Goal: Information Seeking & Learning: Check status

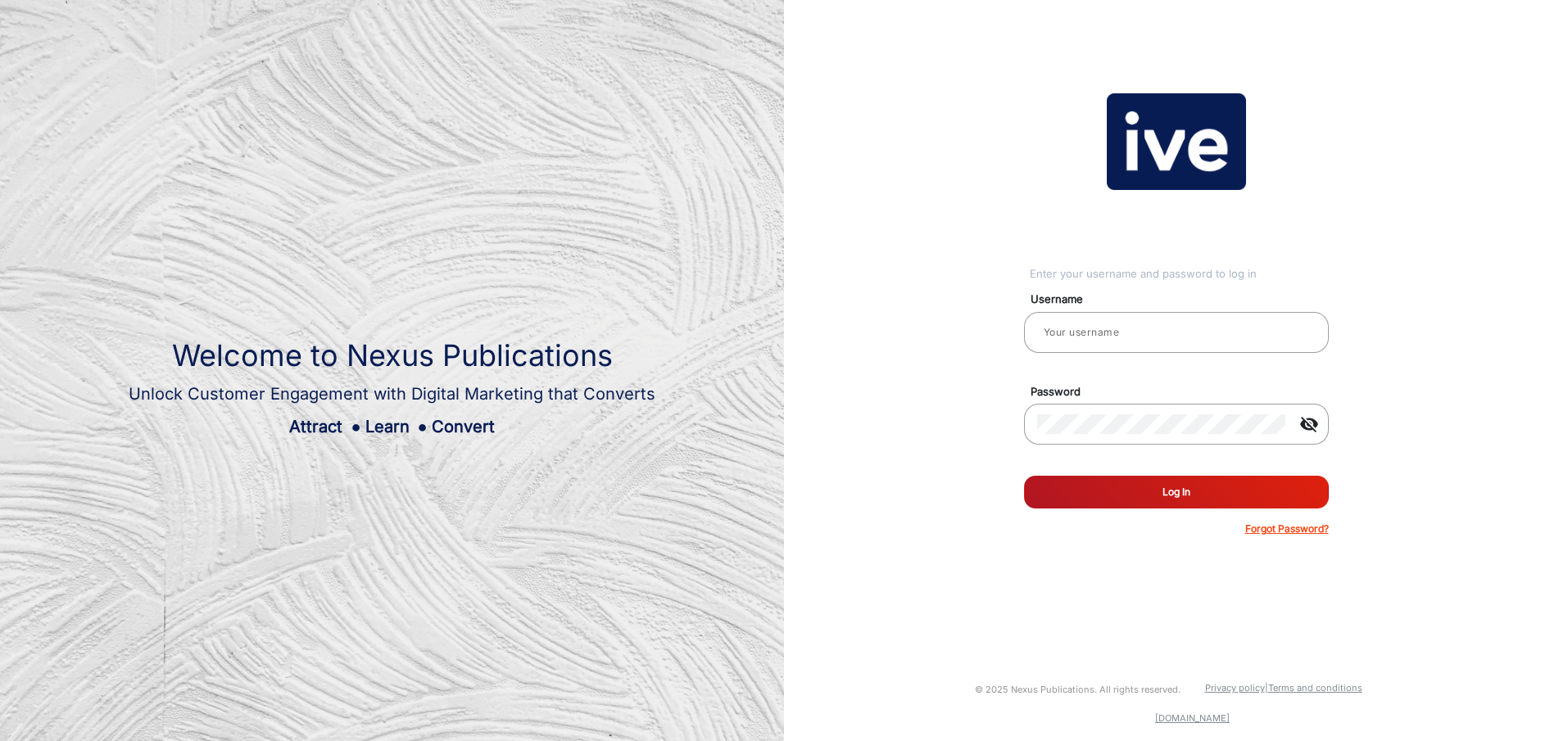
type input "Blackwoods Marketing 1"
click at [1183, 483] on button "Log In" at bounding box center [1176, 492] width 305 height 33
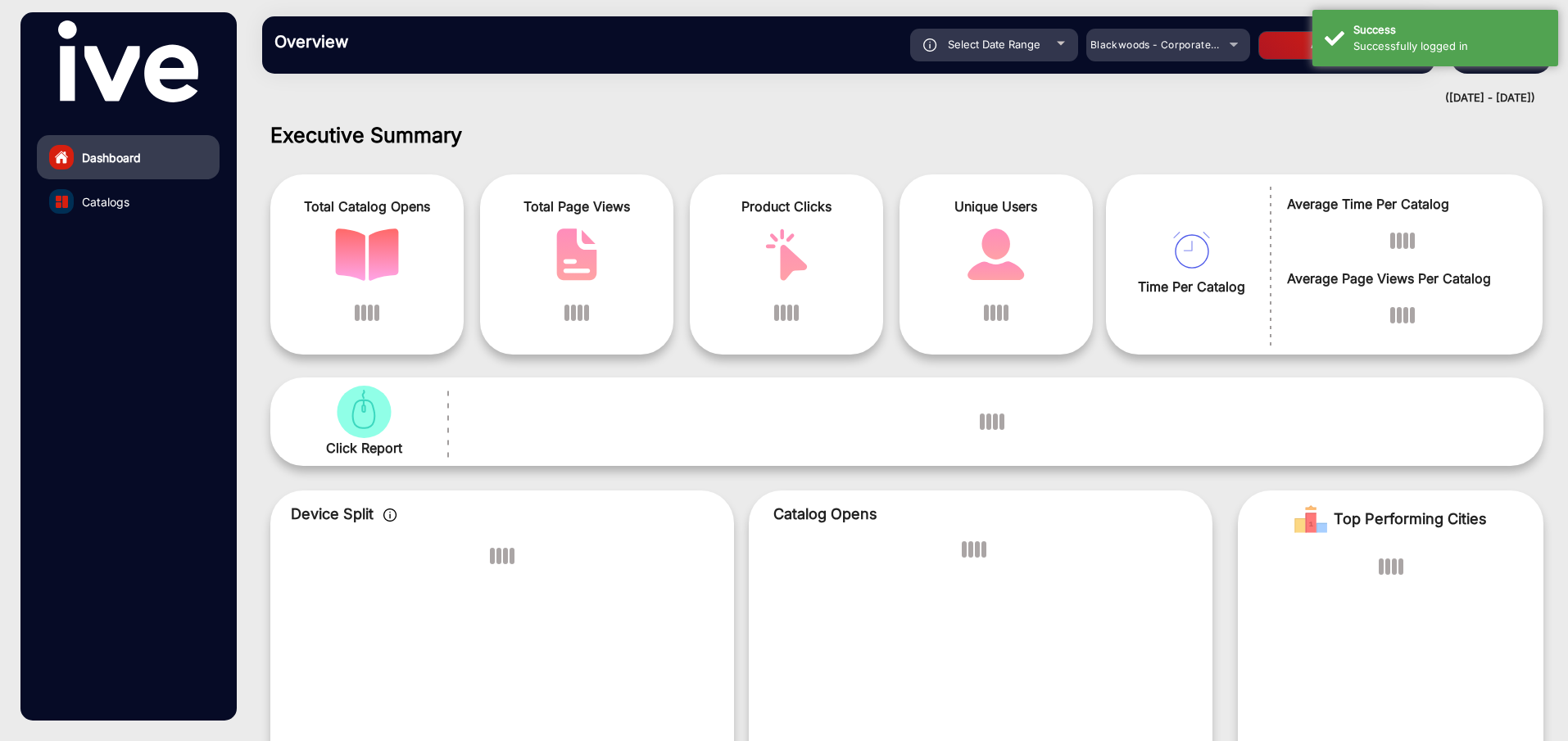
scroll to position [12, 0]
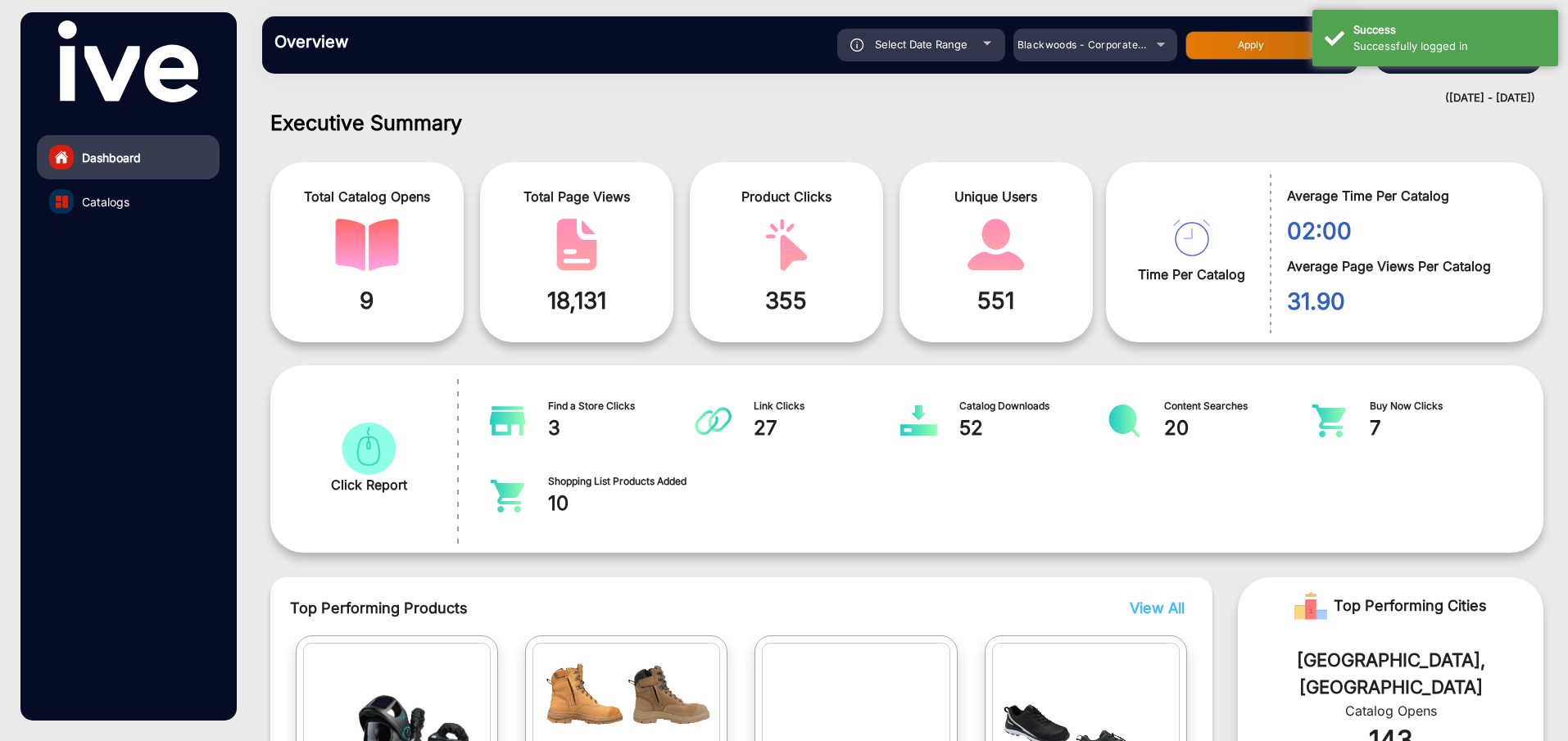
click at [976, 41] on div "Select Date Range" at bounding box center [921, 45] width 168 height 33
type input "[DATE]"
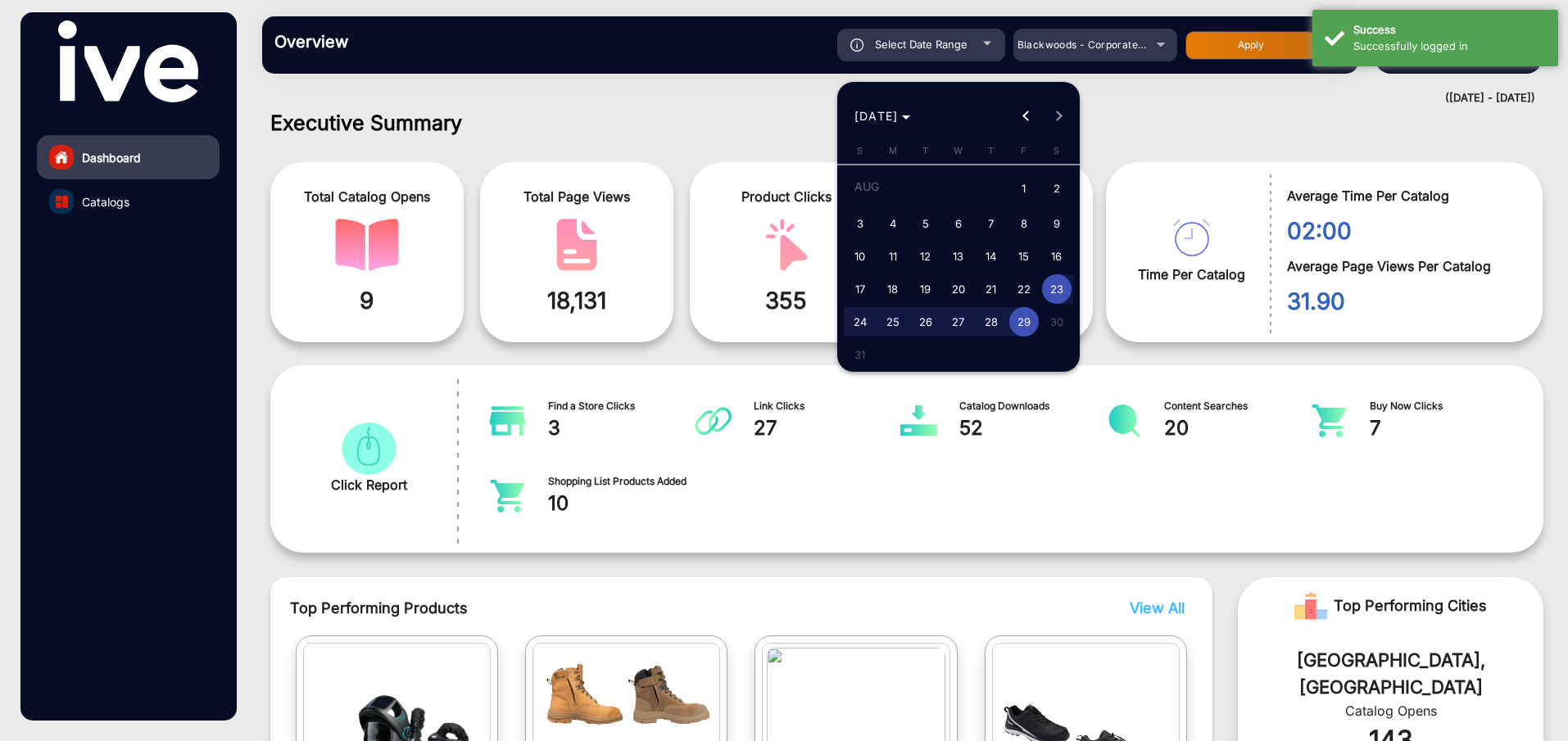
click at [1027, 114] on button "Previous month" at bounding box center [1026, 116] width 33 height 33
click at [925, 318] on span "22" at bounding box center [925, 317] width 30 height 30
type input "[DATE]"
click at [1058, 112] on button "Next month" at bounding box center [1058, 116] width 33 height 33
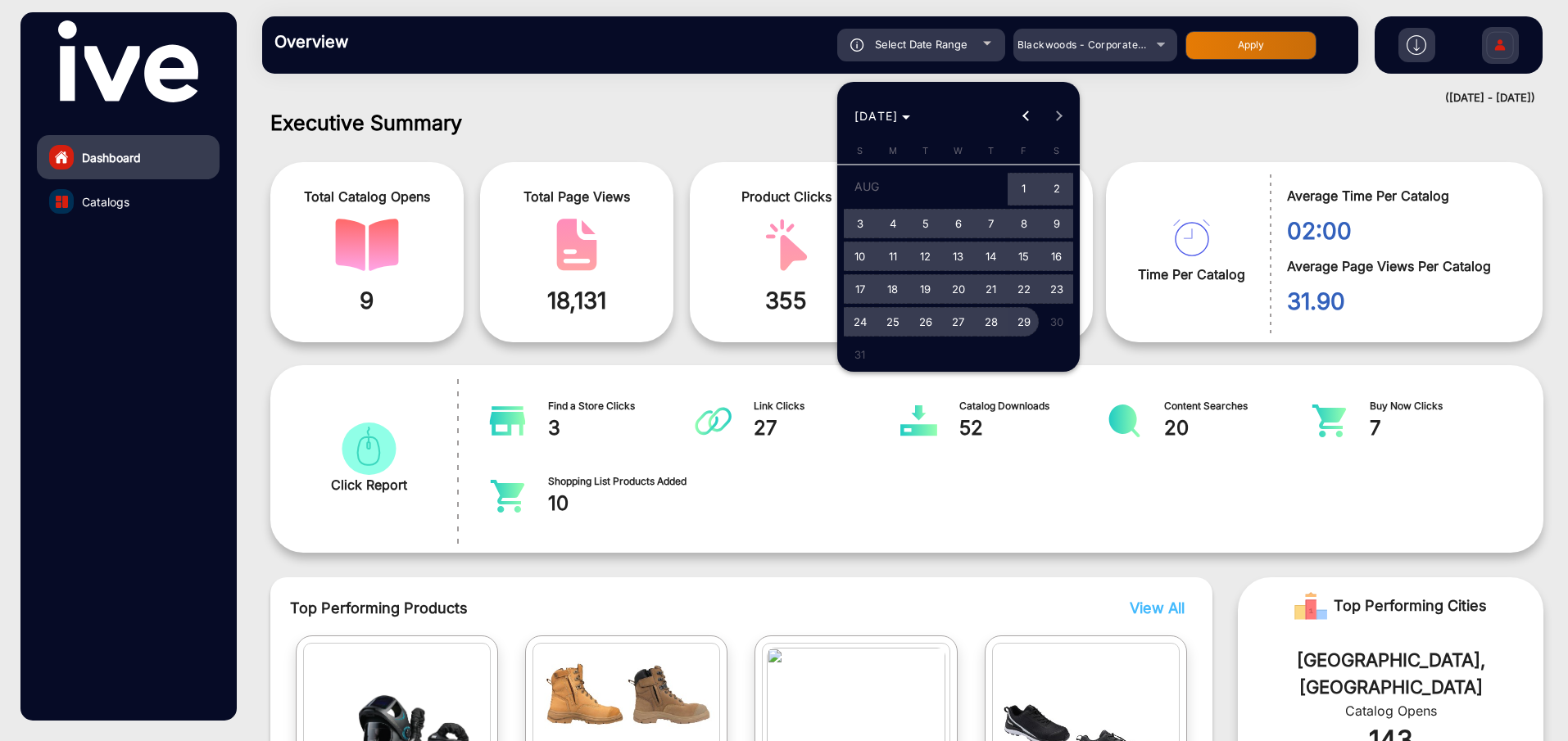
click at [1027, 317] on span "29" at bounding box center [1024, 322] width 30 height 30
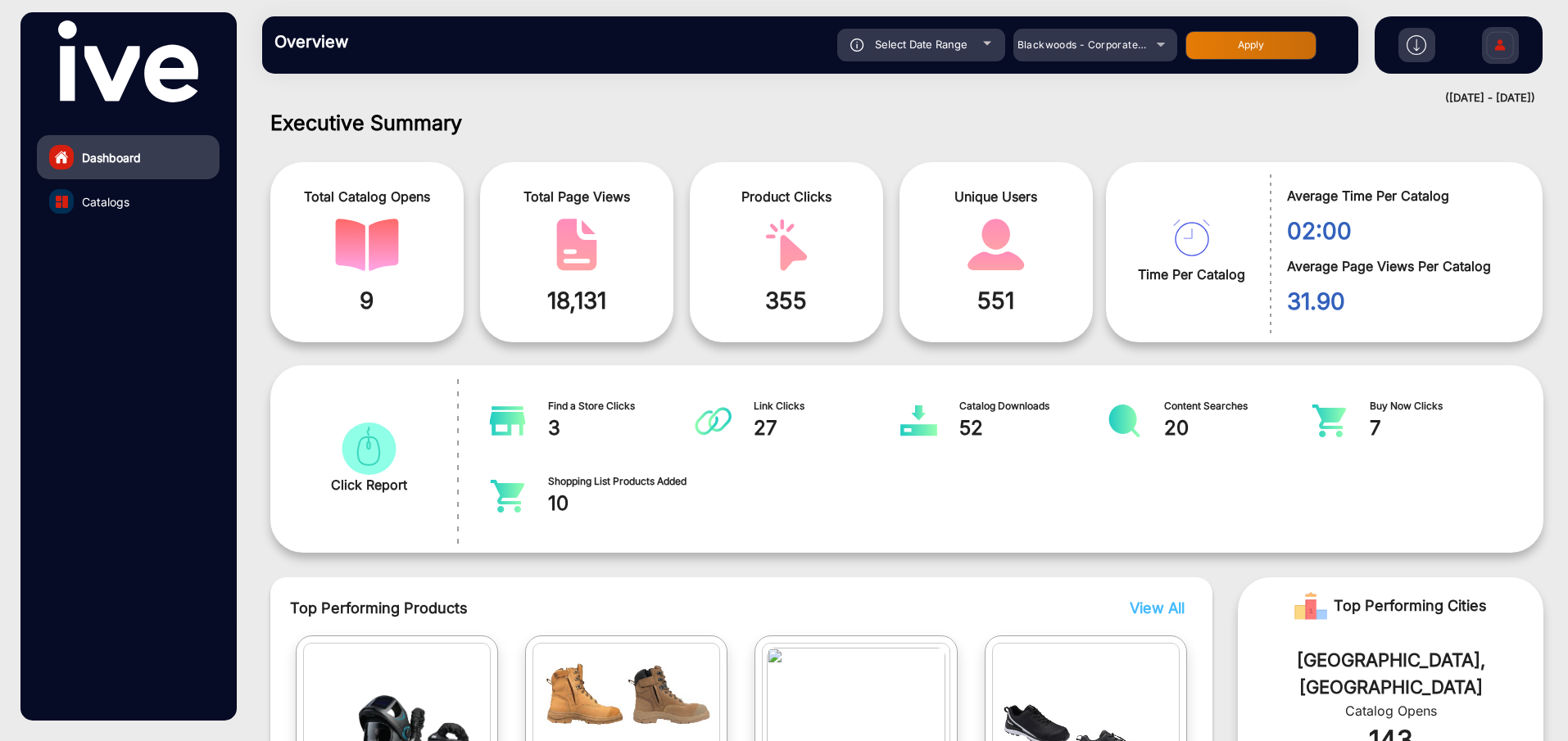
type input "[DATE]"
click at [1170, 40] on div "Blackwoods - Corporate Profile" at bounding box center [1096, 44] width 164 height 20
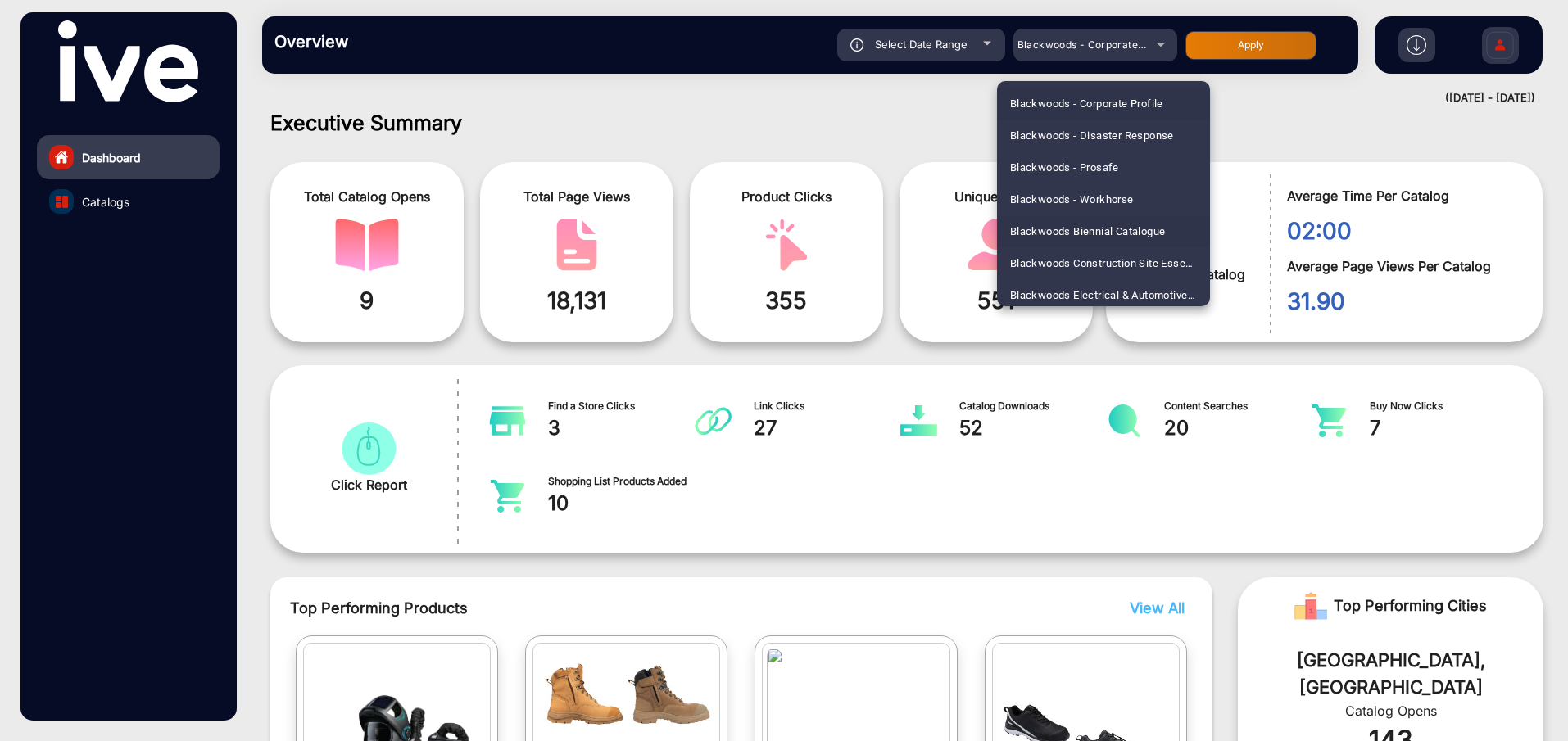
click at [1120, 226] on span "Blackwoods Biennial Catalogue" at bounding box center [1088, 231] width 156 height 32
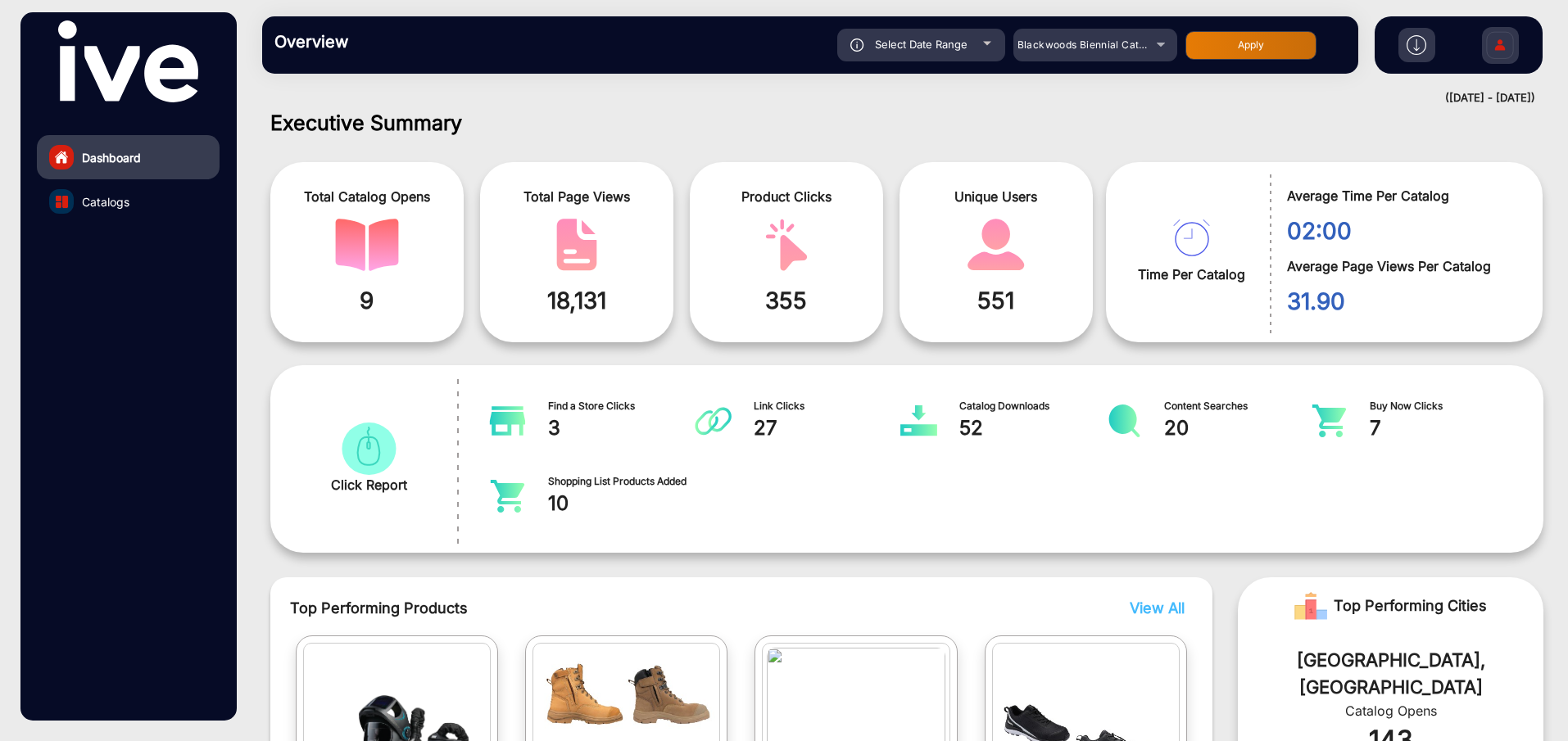
click at [1272, 35] on button "Apply" at bounding box center [1251, 46] width 131 height 29
type input "[DATE]"
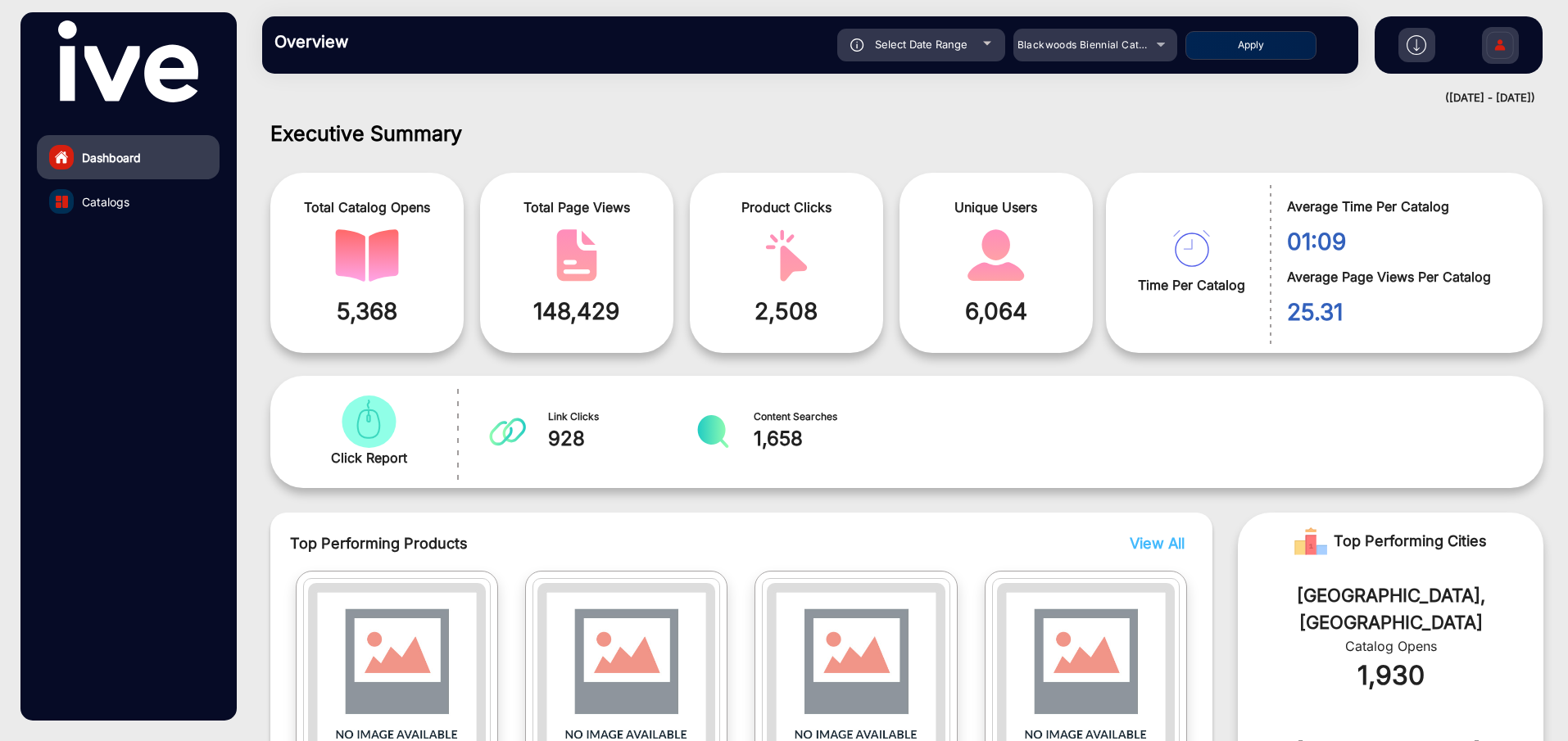
scroll to position [0, 0]
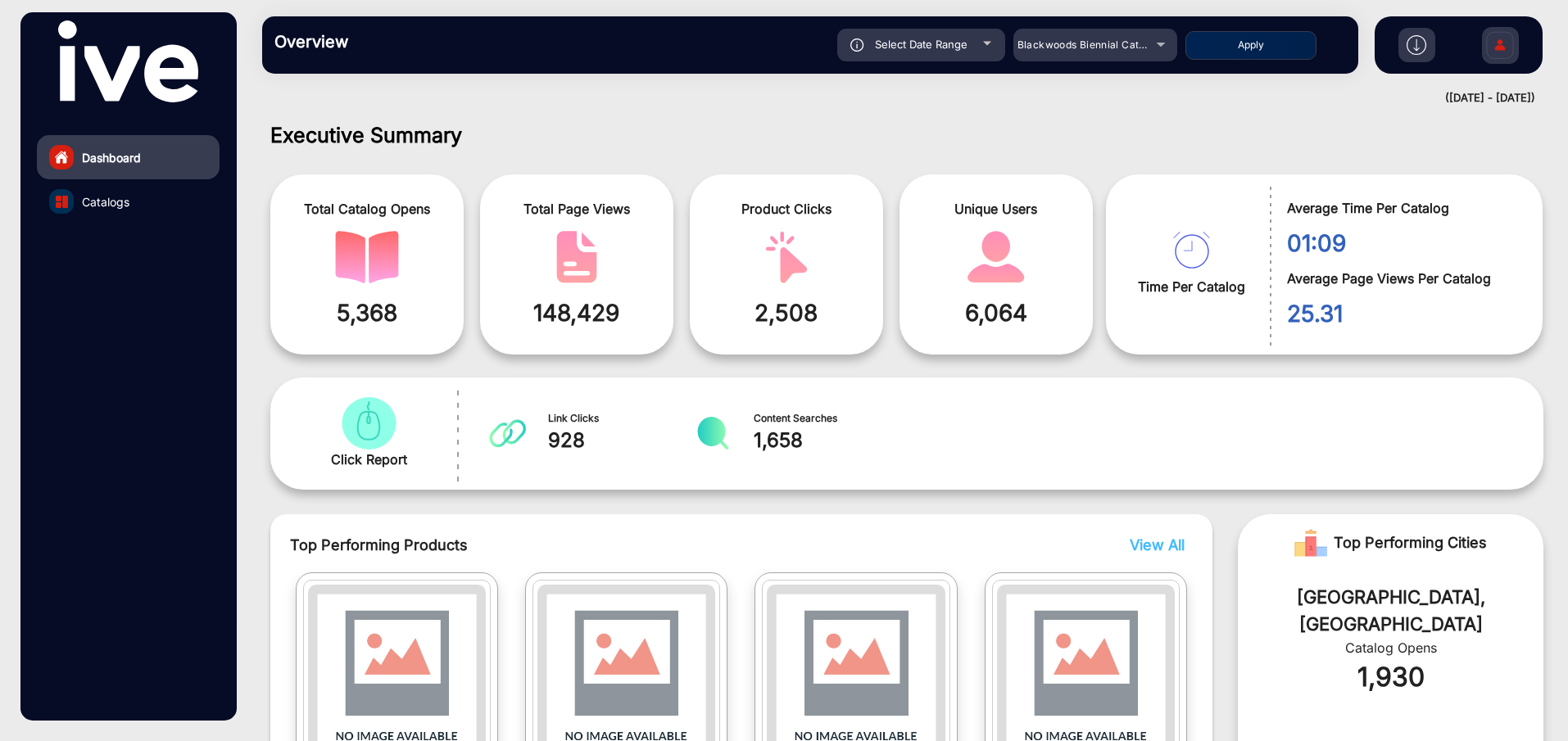
click at [1417, 41] on img at bounding box center [1416, 44] width 20 height 20
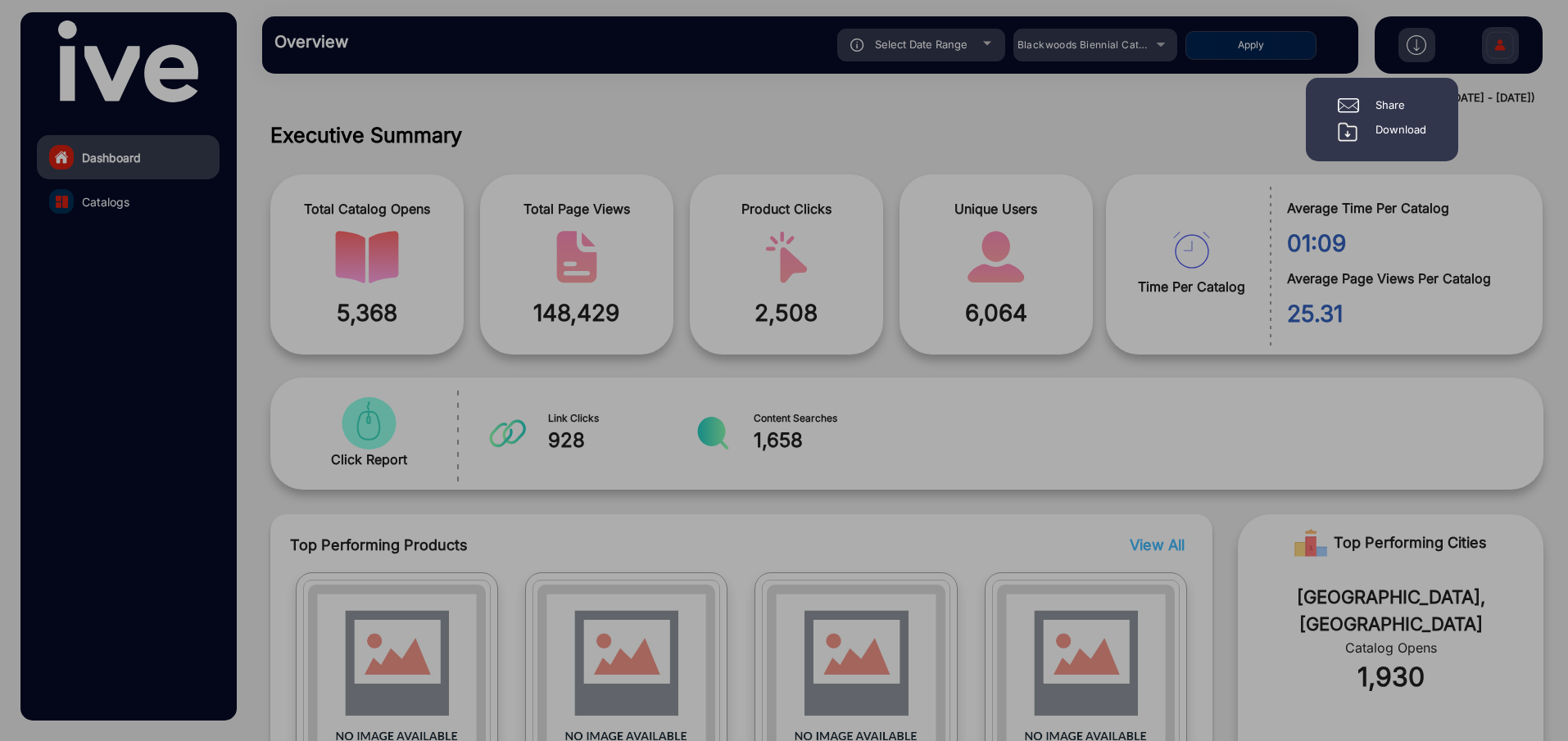
click at [1399, 126] on div "Download" at bounding box center [1401, 131] width 51 height 20
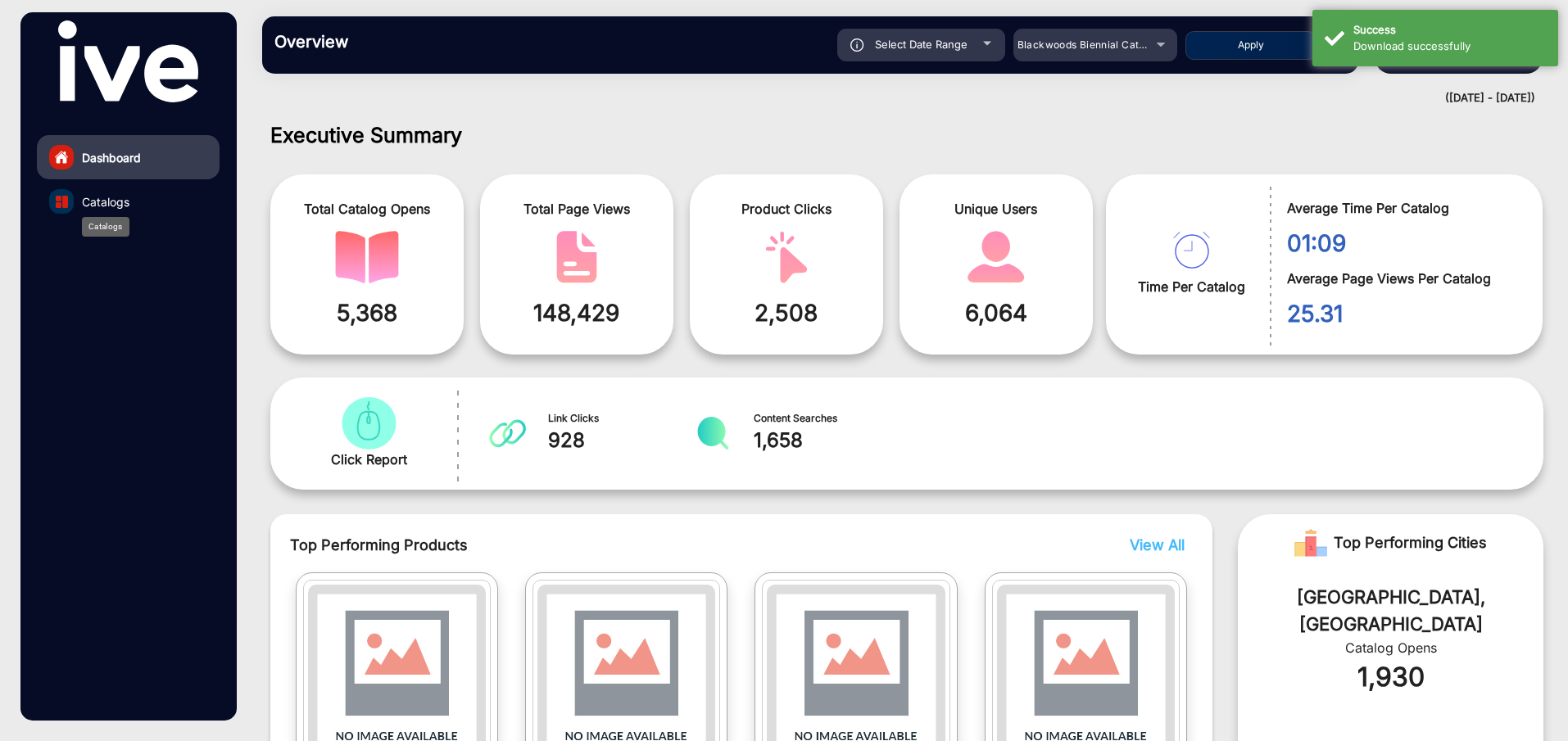
click at [115, 200] on span "Catalogs" at bounding box center [106, 202] width 48 height 17
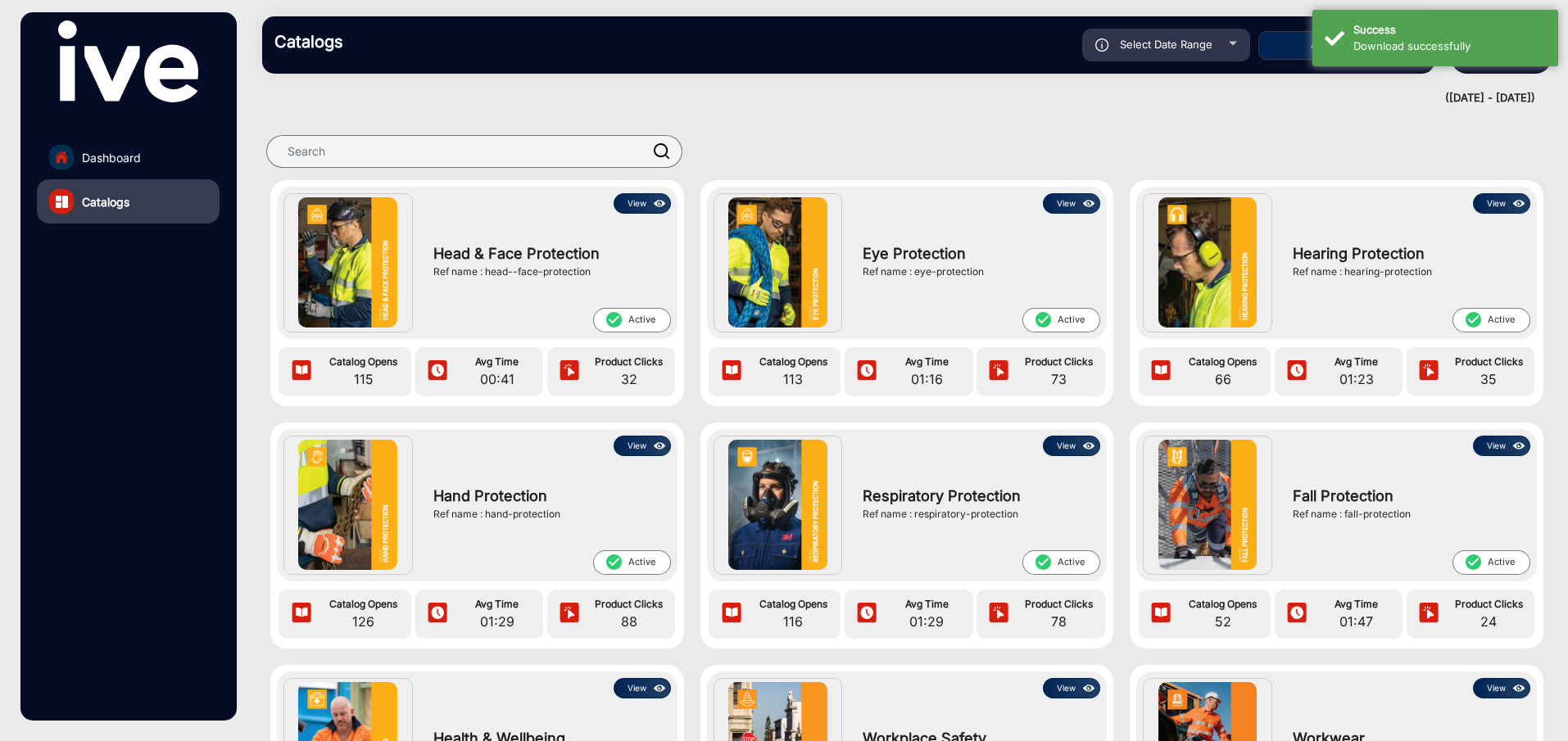
click at [1526, 144] on div at bounding box center [907, 151] width 1322 height 57
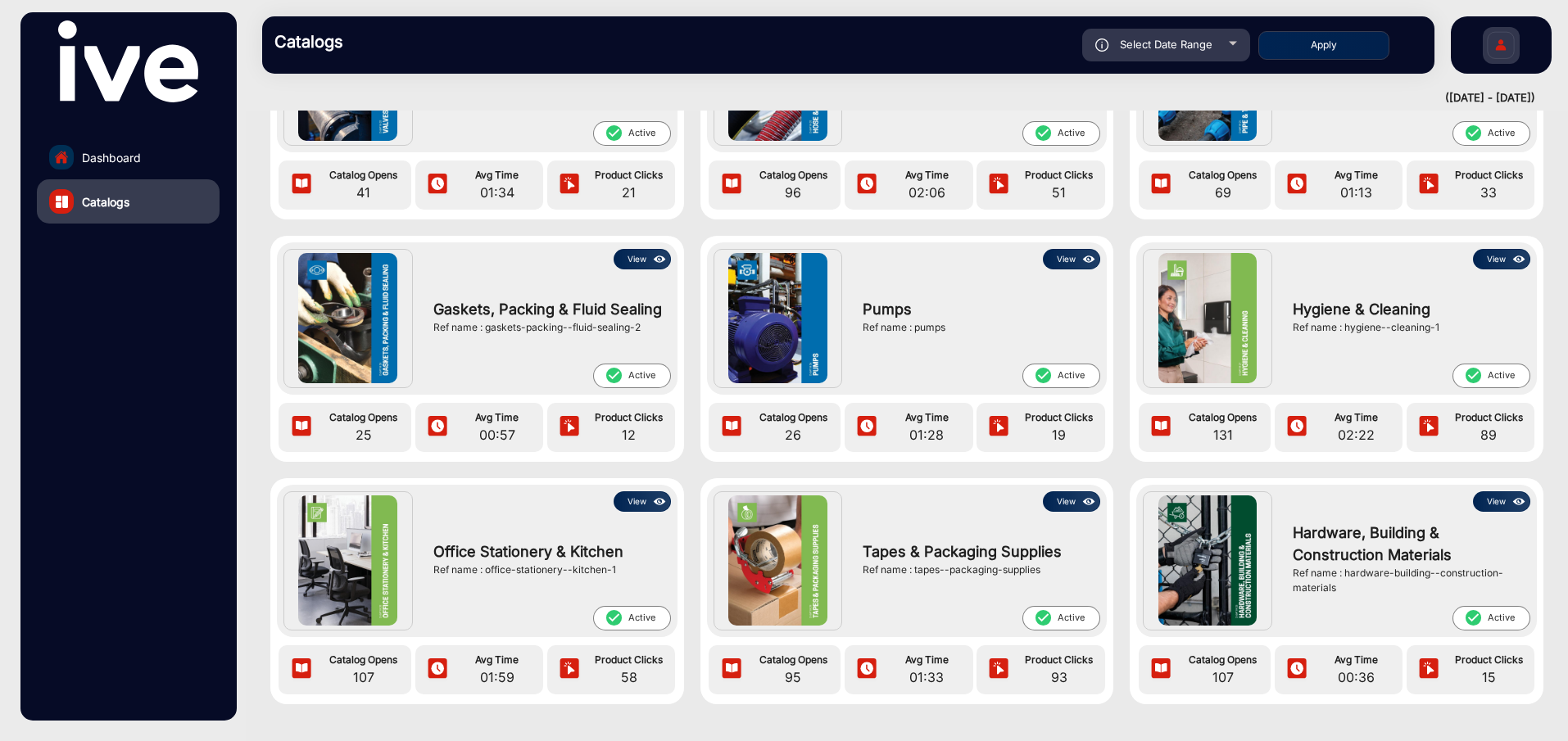
scroll to position [2043, 0]
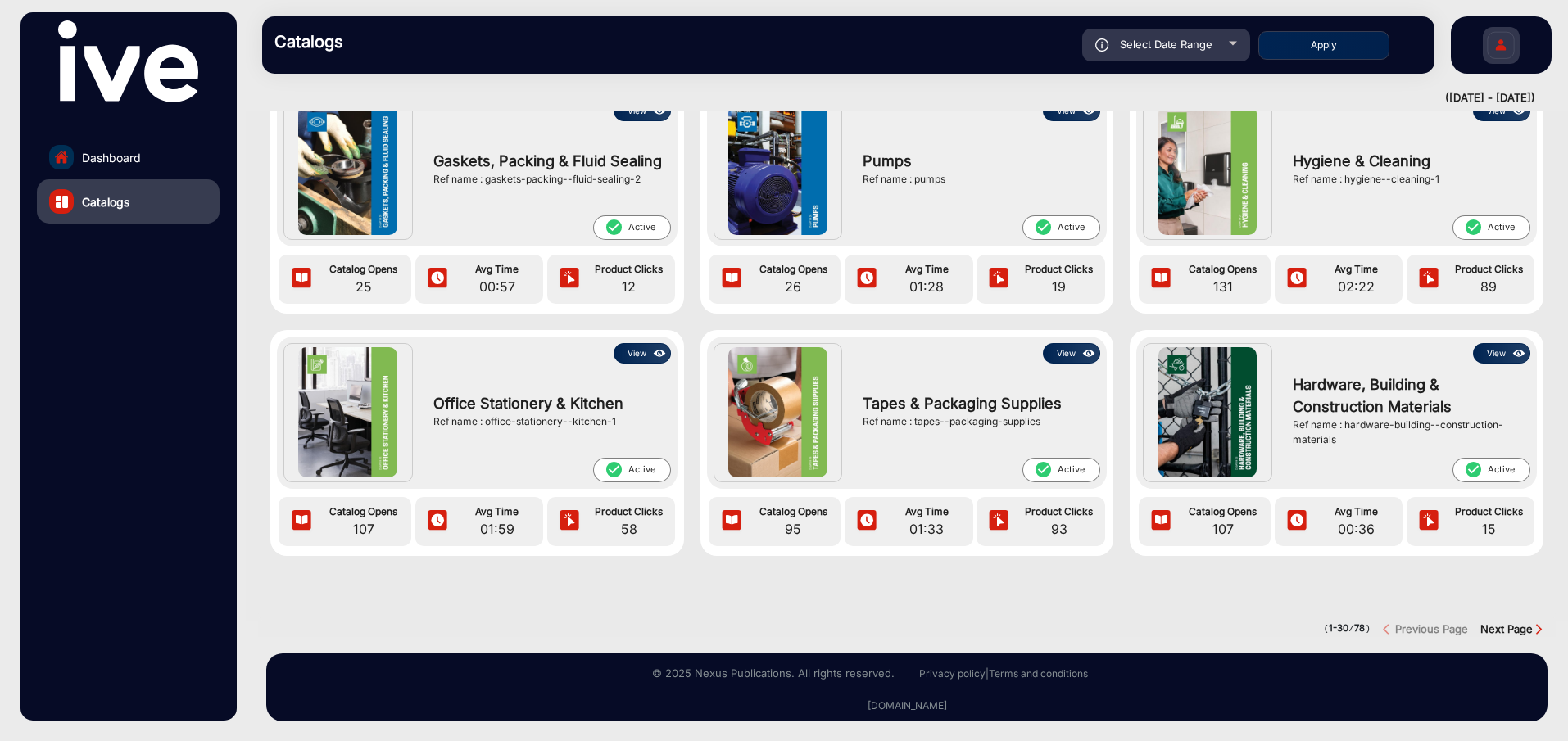
click at [1513, 623] on strong "Next Page" at bounding box center [1507, 629] width 53 height 13
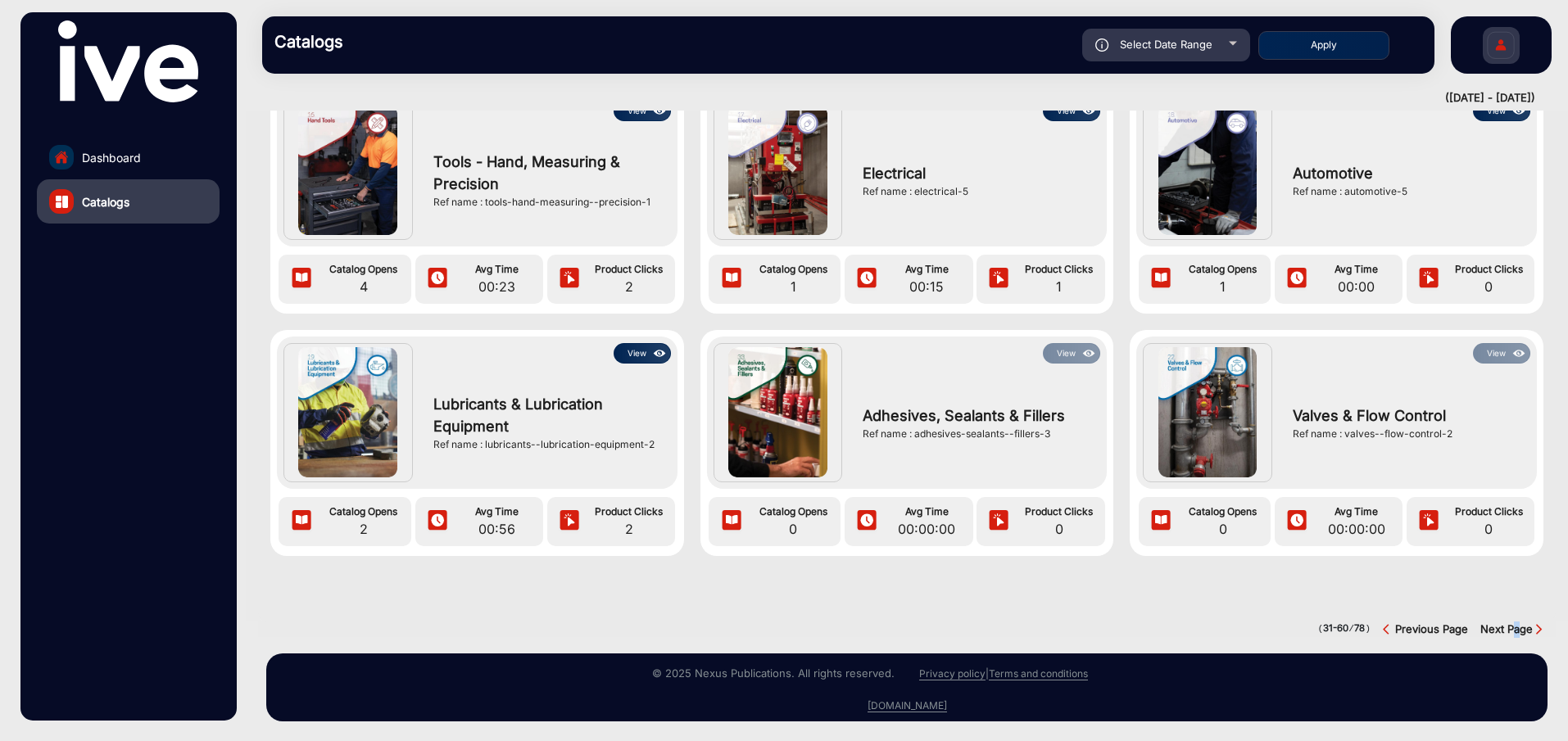
click at [1514, 623] on strong "Next Page" at bounding box center [1507, 629] width 53 height 13
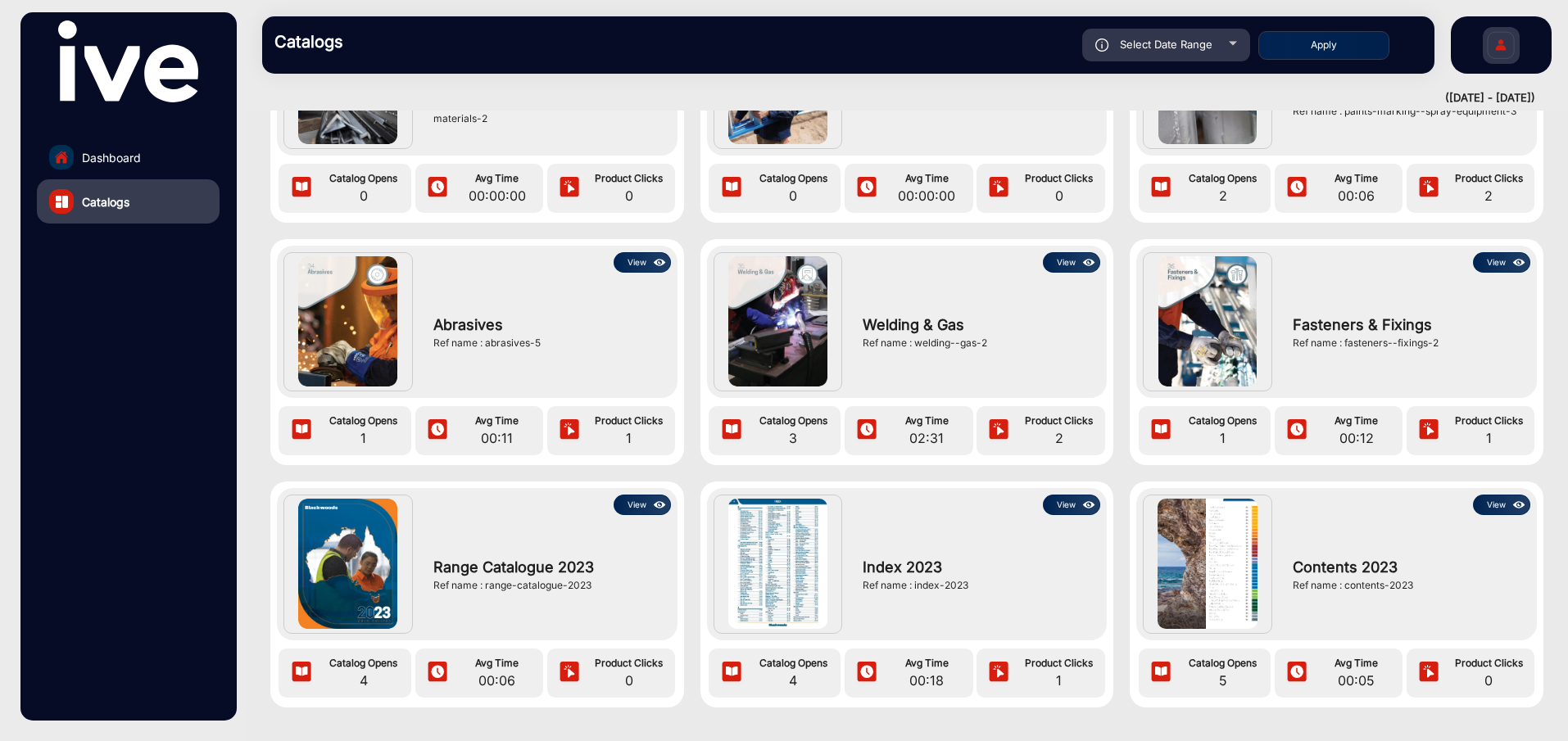
scroll to position [993, 0]
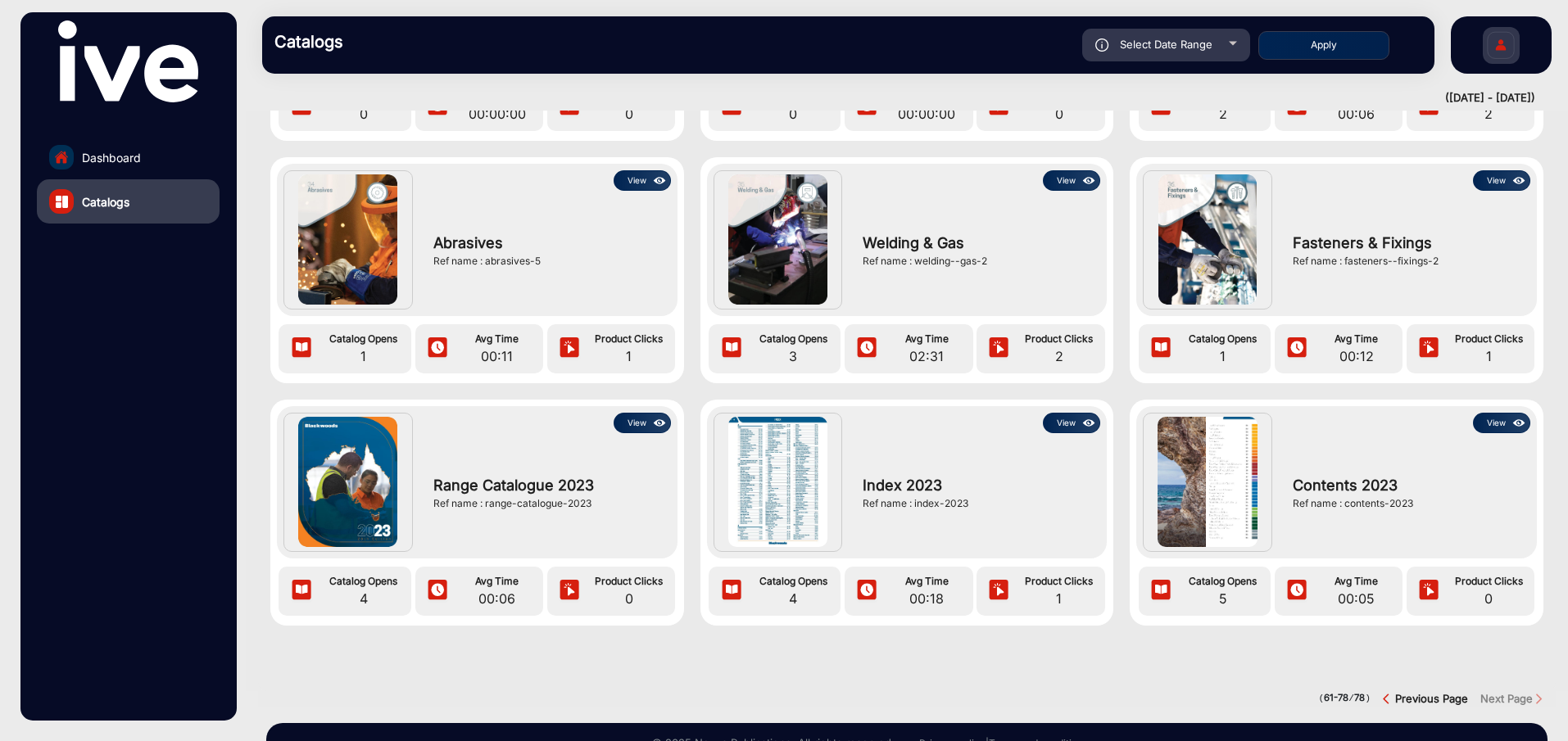
click at [1408, 693] on strong "Previous Page" at bounding box center [1432, 698] width 73 height 13
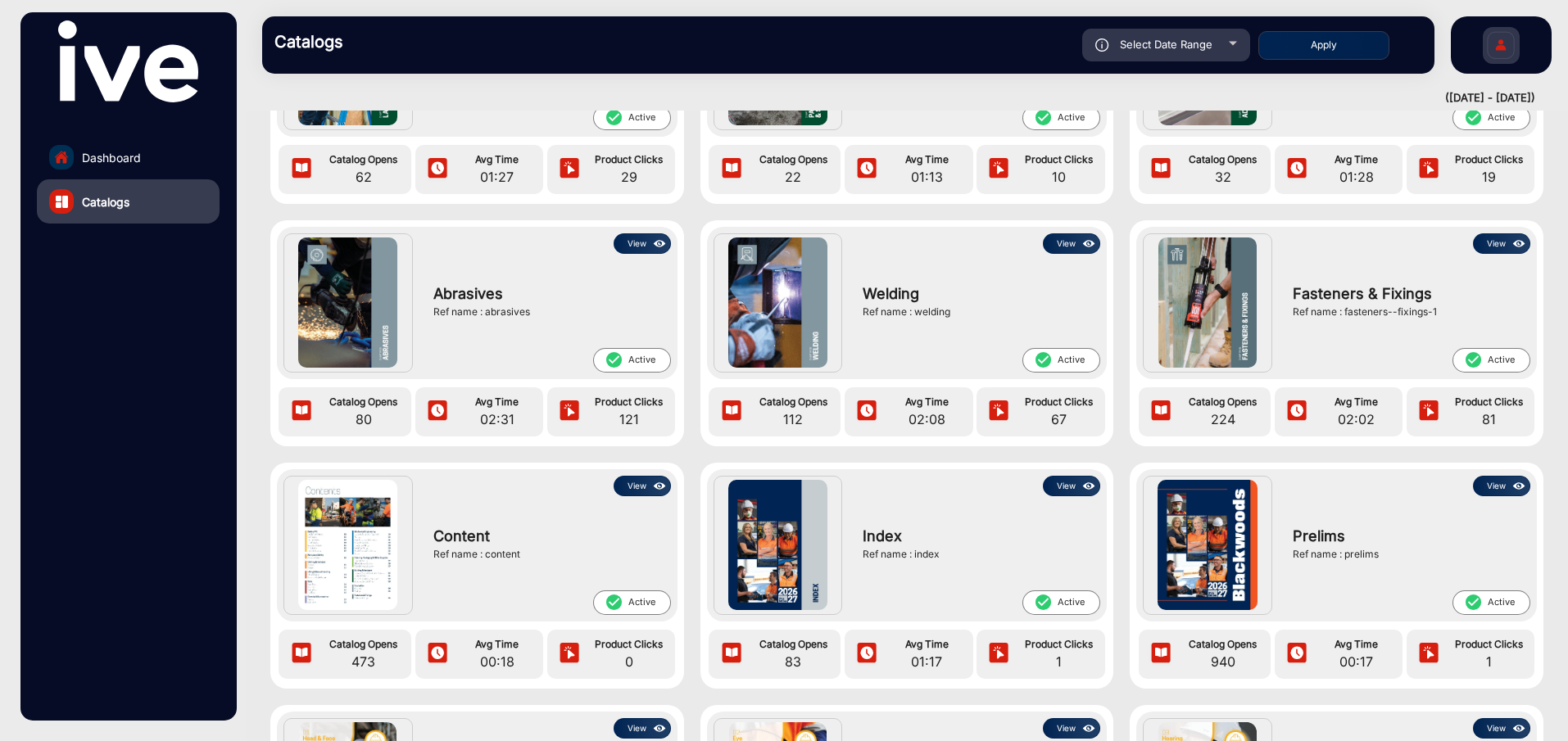
scroll to position [0, 0]
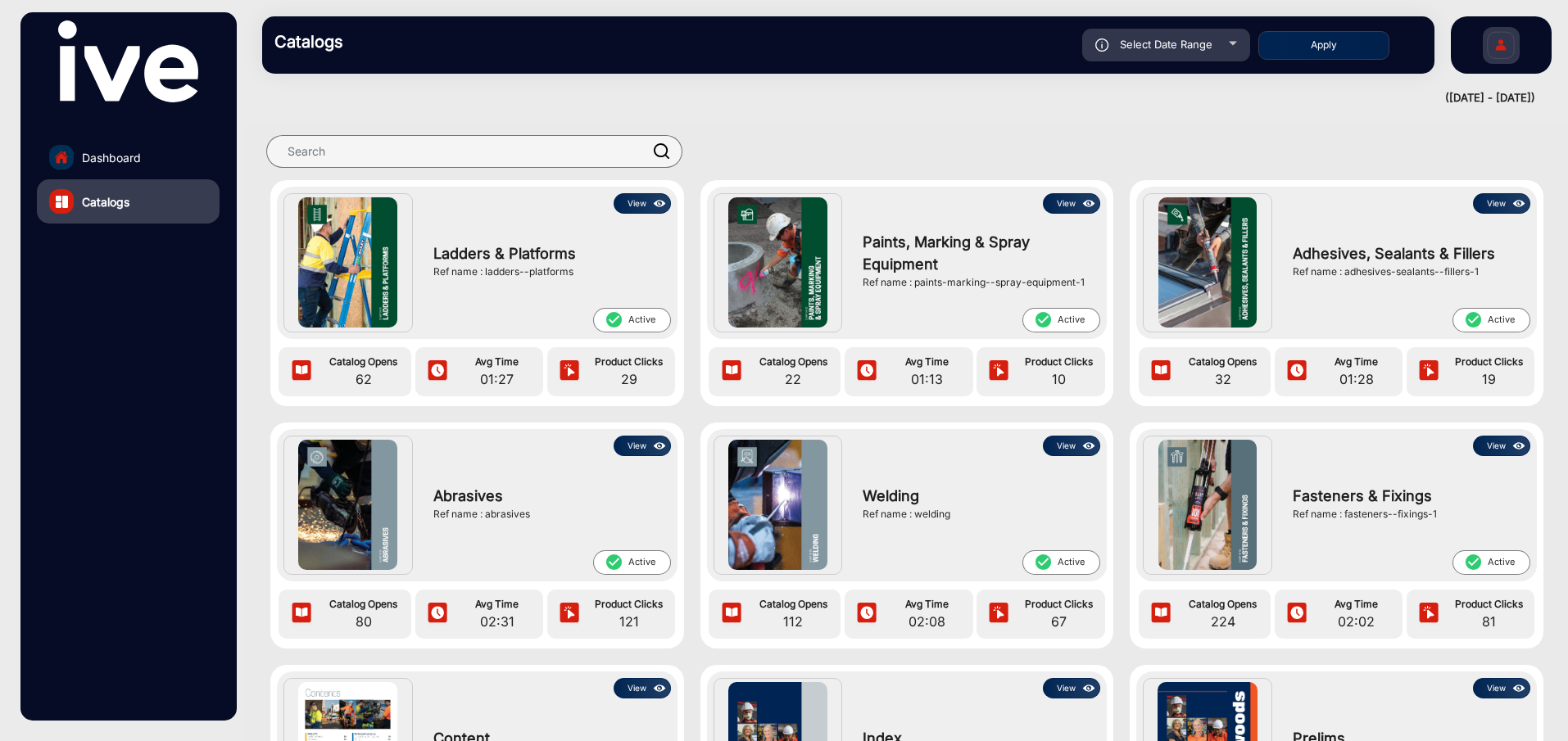
drag, startPoint x: 1505, startPoint y: 434, endPoint x: 1502, endPoint y: 444, distance: 10.4
click at [1505, 435] on div "View Fasteners & Fixings Ref name : fasteners--fixings-1 check_circle Active" at bounding box center [1336, 504] width 401 height 152
click at [1502, 444] on button "View" at bounding box center [1502, 446] width 57 height 20
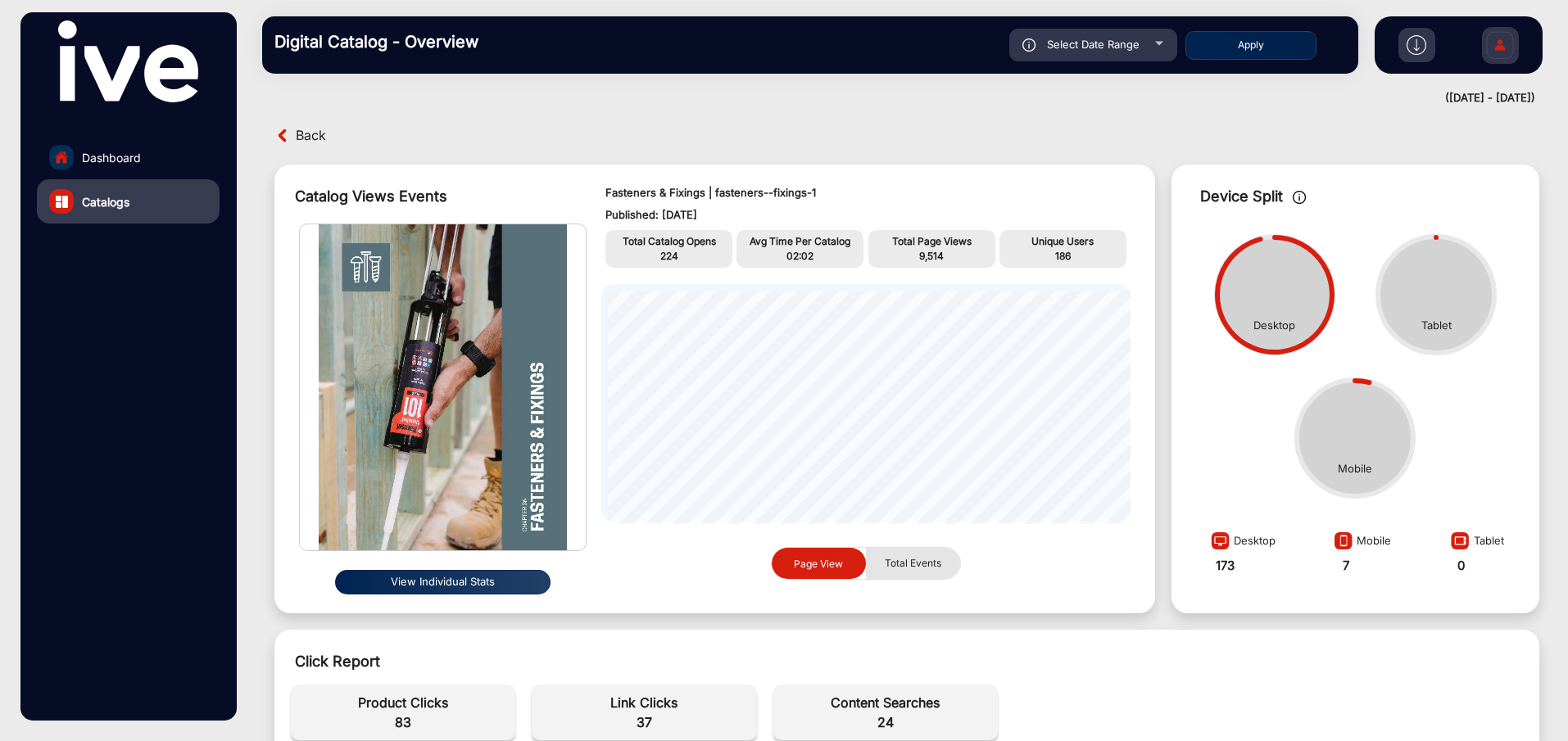
click at [916, 561] on span "Total Events" at bounding box center [913, 563] width 77 height 31
click at [811, 566] on span "Page View" at bounding box center [819, 563] width 49 height 12
click at [465, 584] on button "View Individual Stats" at bounding box center [443, 582] width 215 height 25
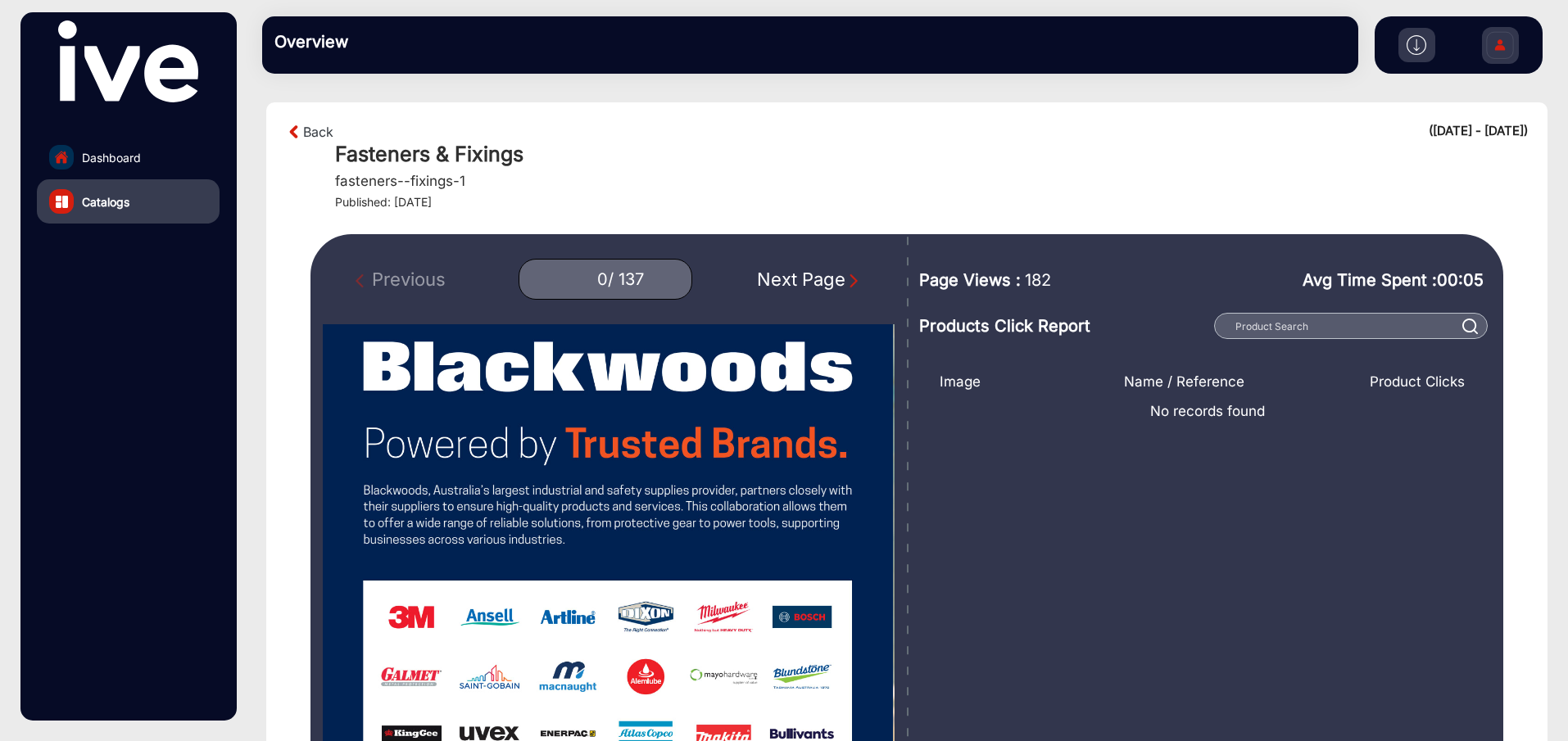
click at [850, 281] on img "Next Page" at bounding box center [853, 281] width 16 height 16
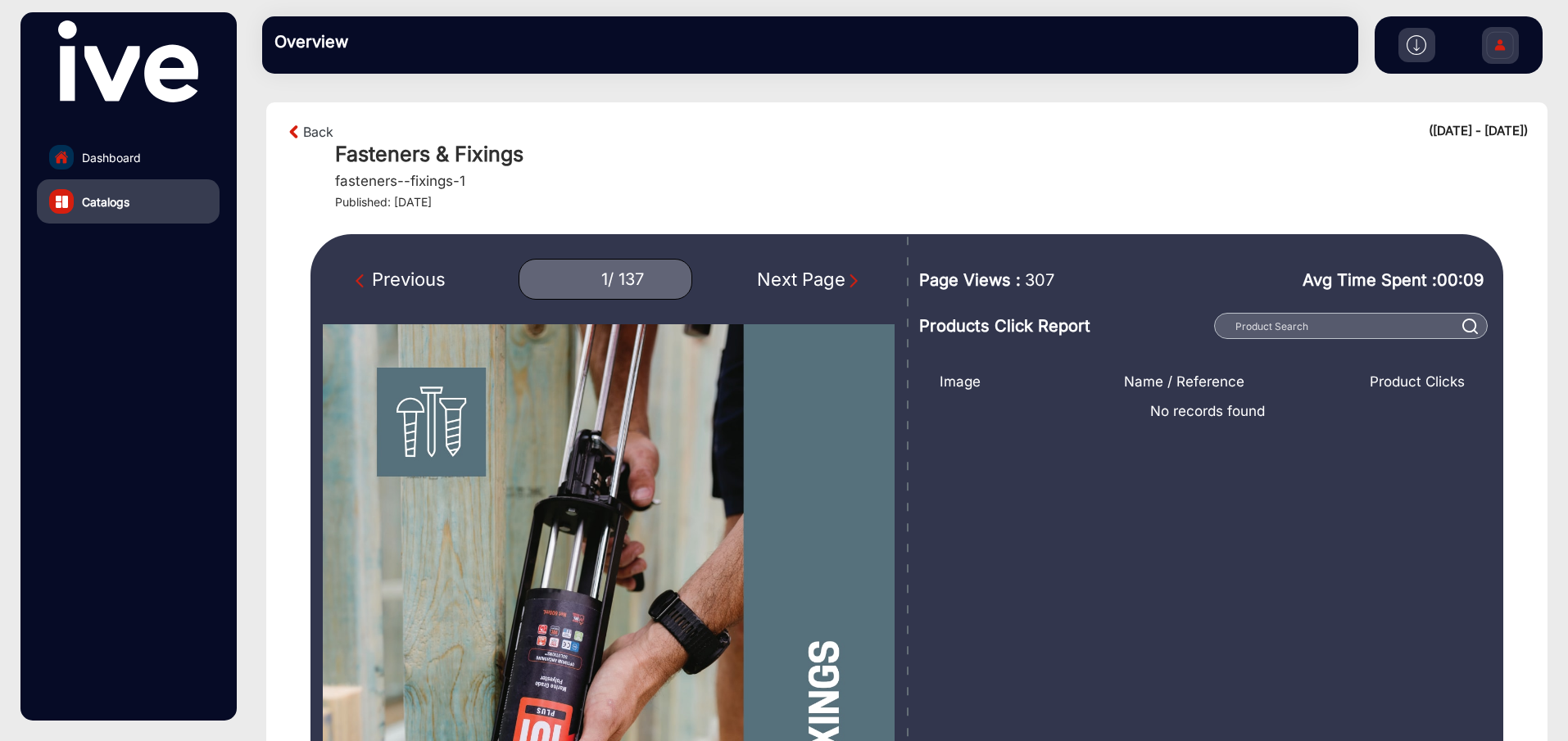
click at [850, 281] on img "Next Page" at bounding box center [853, 281] width 16 height 16
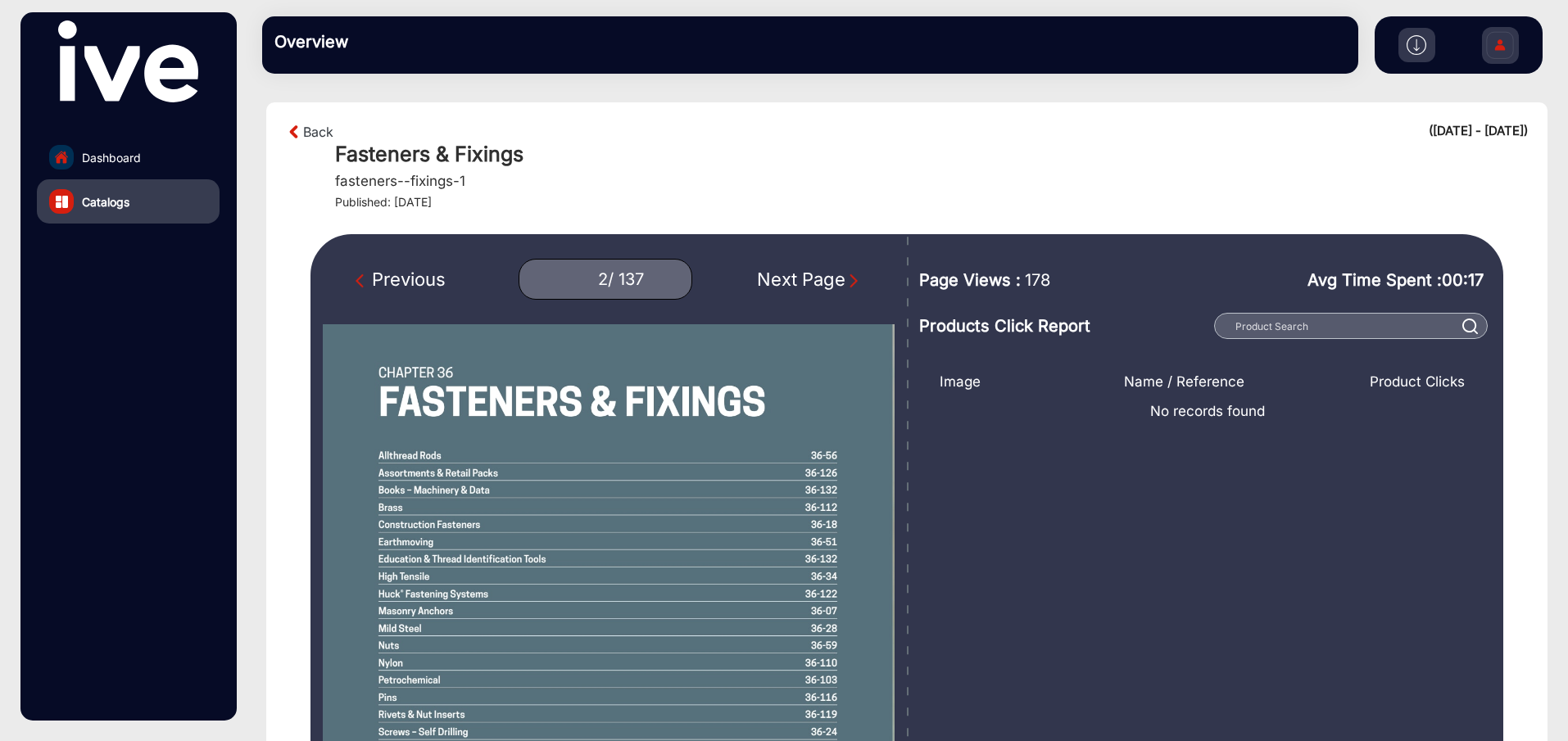
click at [850, 281] on img "Next Page" at bounding box center [853, 281] width 16 height 16
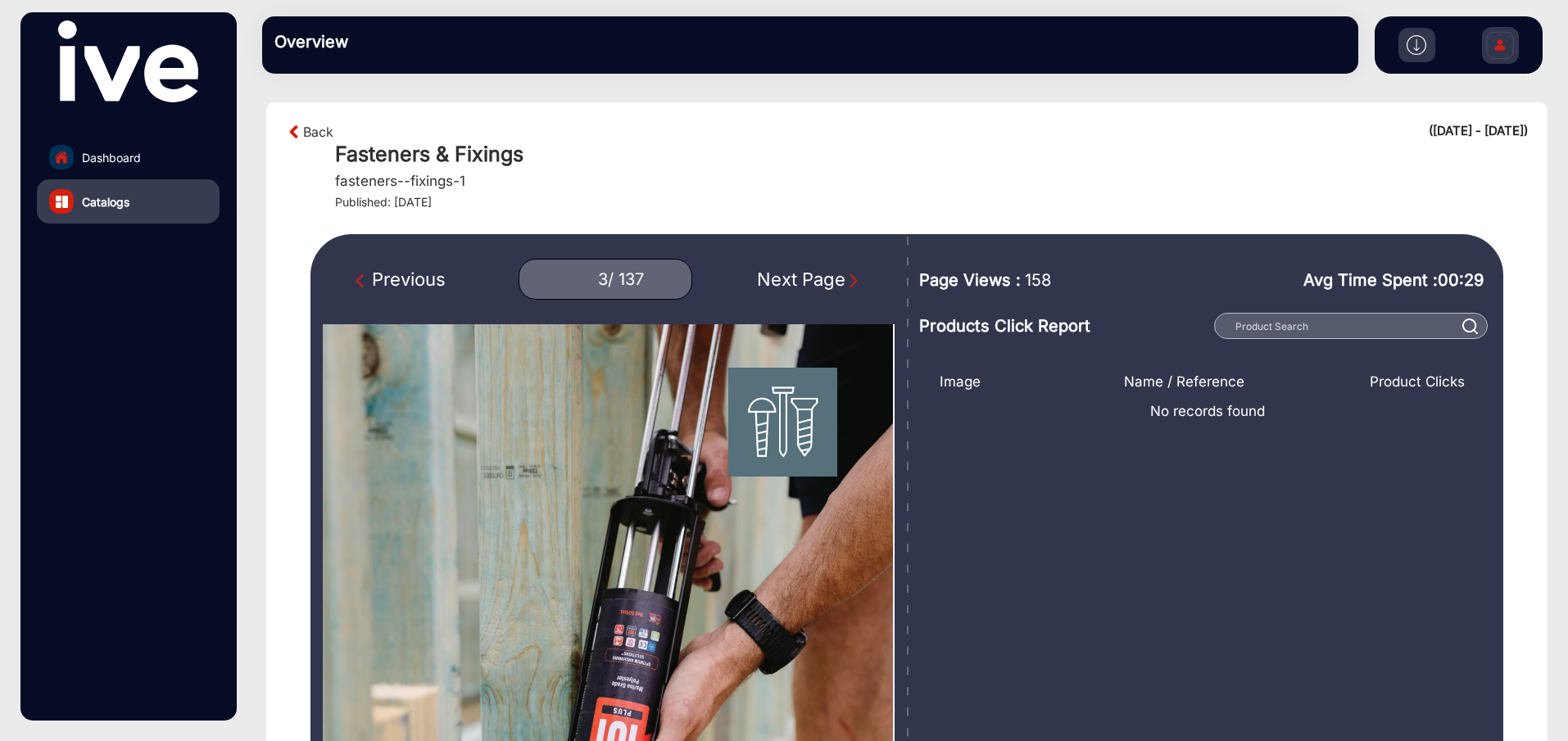
click at [850, 281] on img "Next Page" at bounding box center [853, 281] width 16 height 16
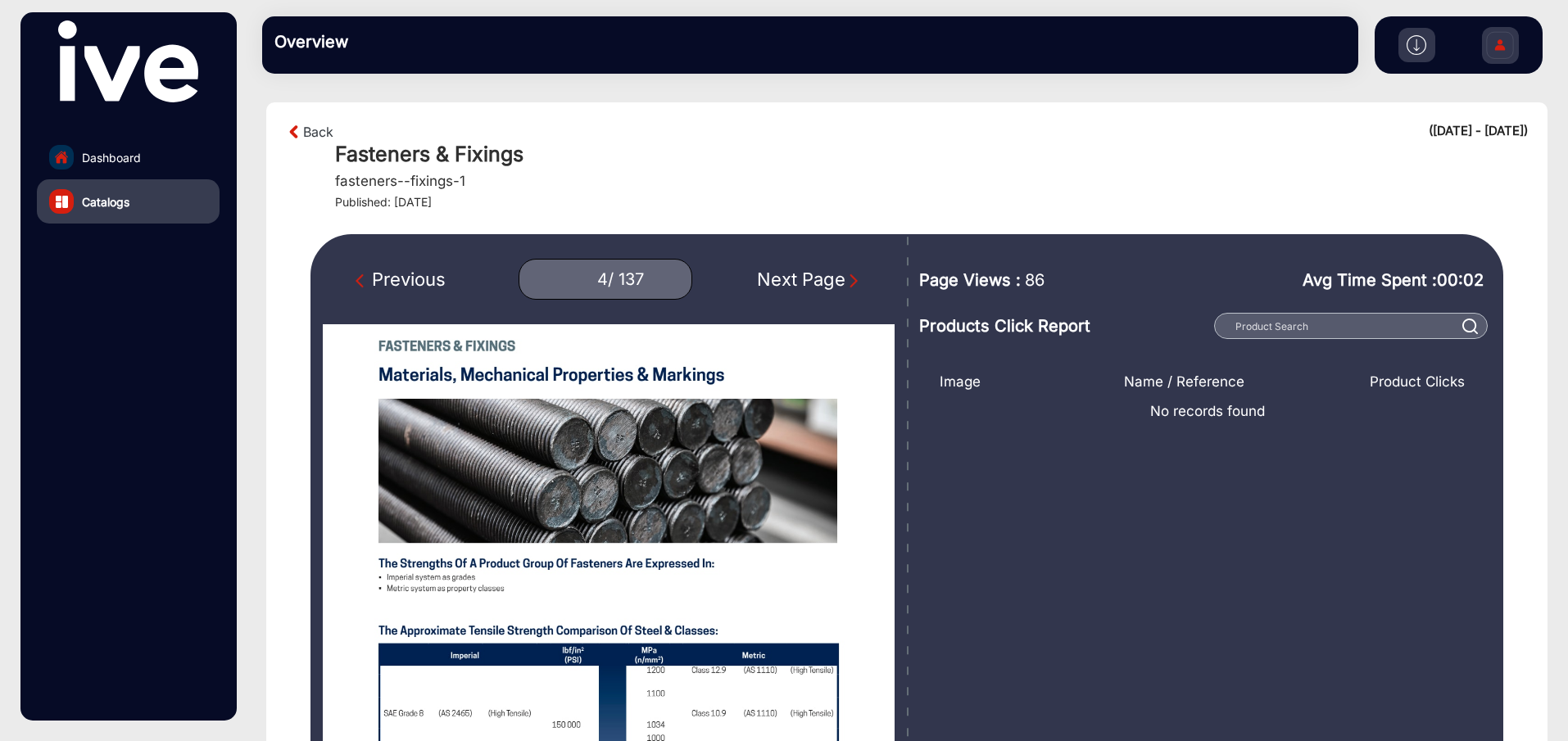
click at [850, 281] on img "Next Page" at bounding box center [853, 281] width 16 height 16
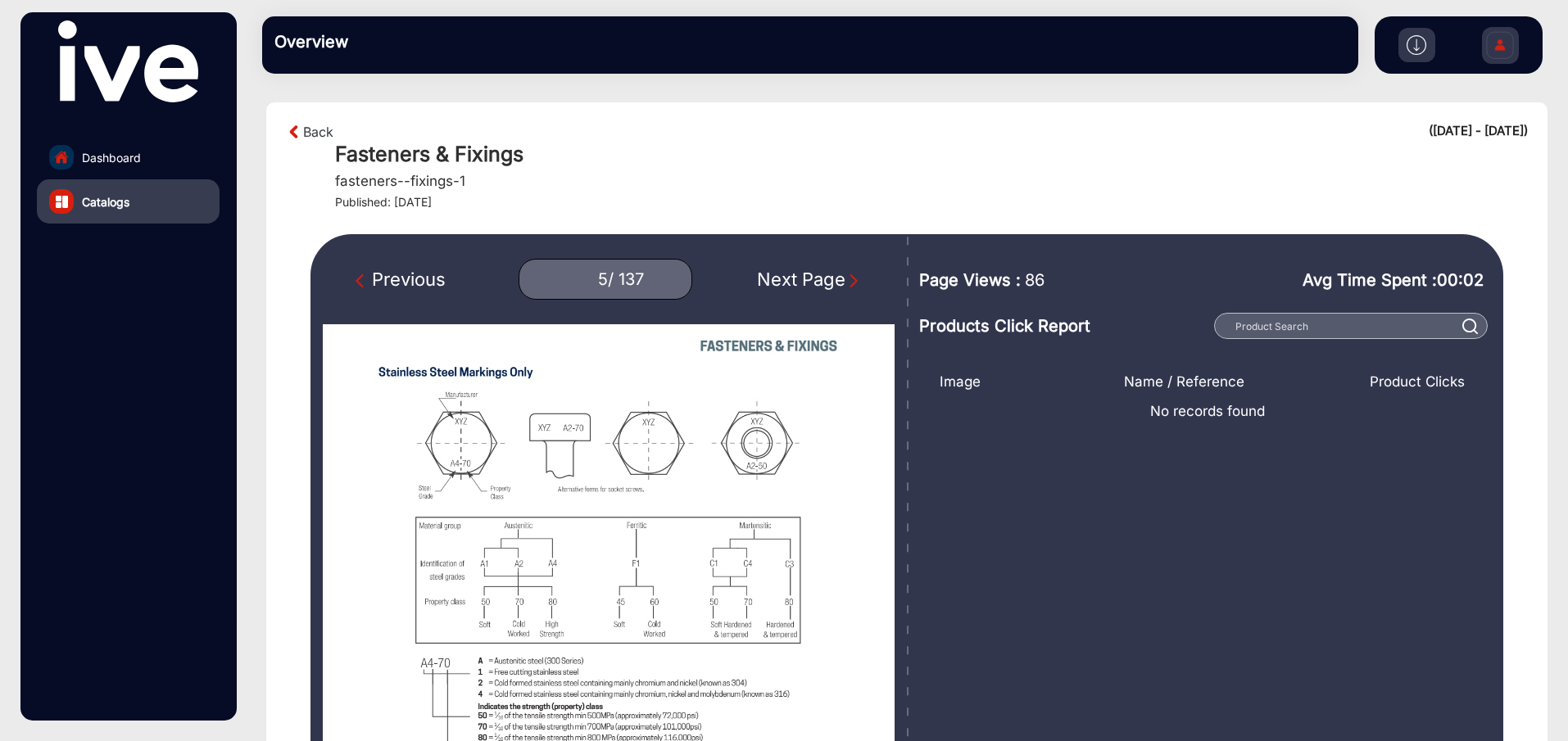
click at [850, 281] on img "Next Page" at bounding box center [853, 281] width 16 height 16
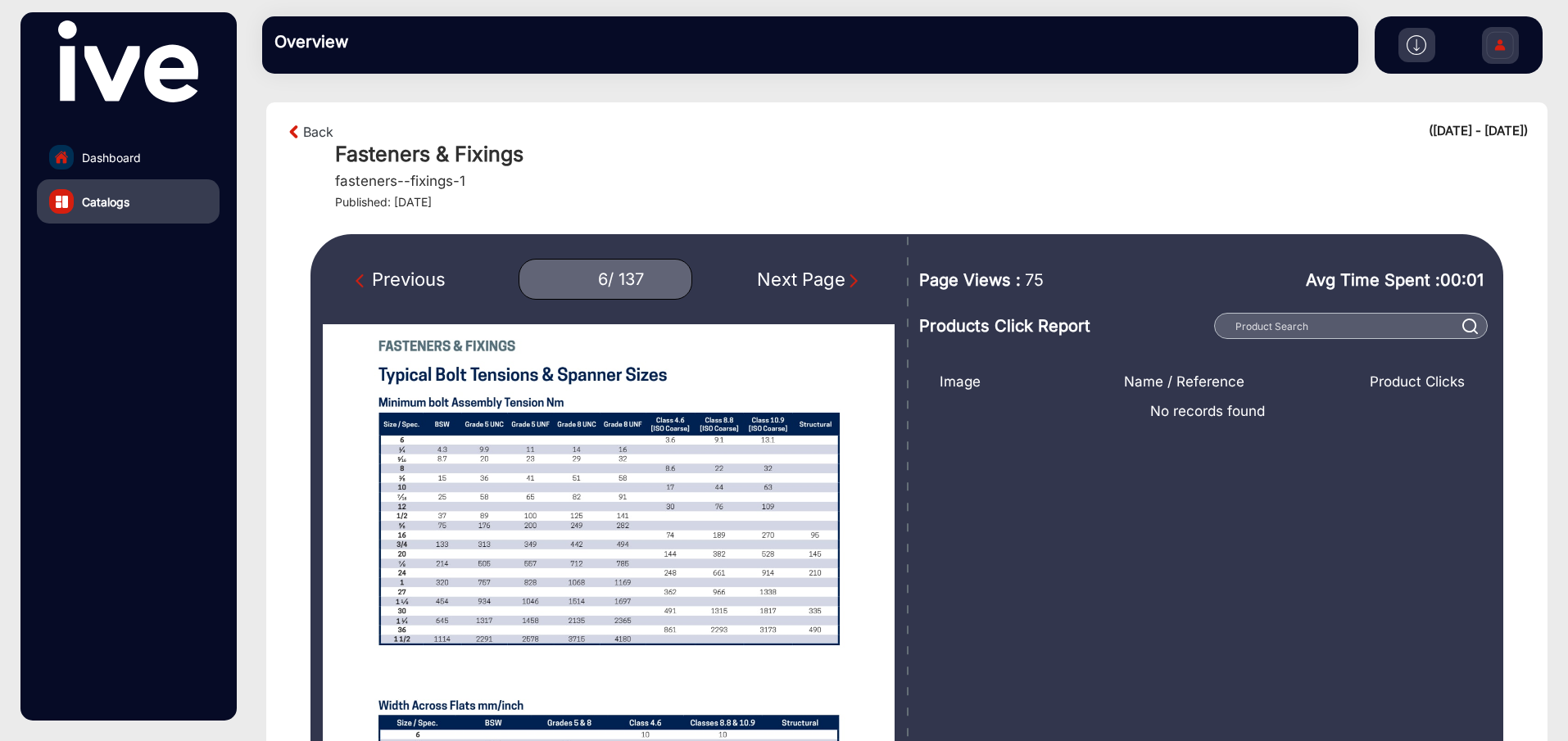
click at [850, 281] on img "Next Page" at bounding box center [853, 281] width 16 height 16
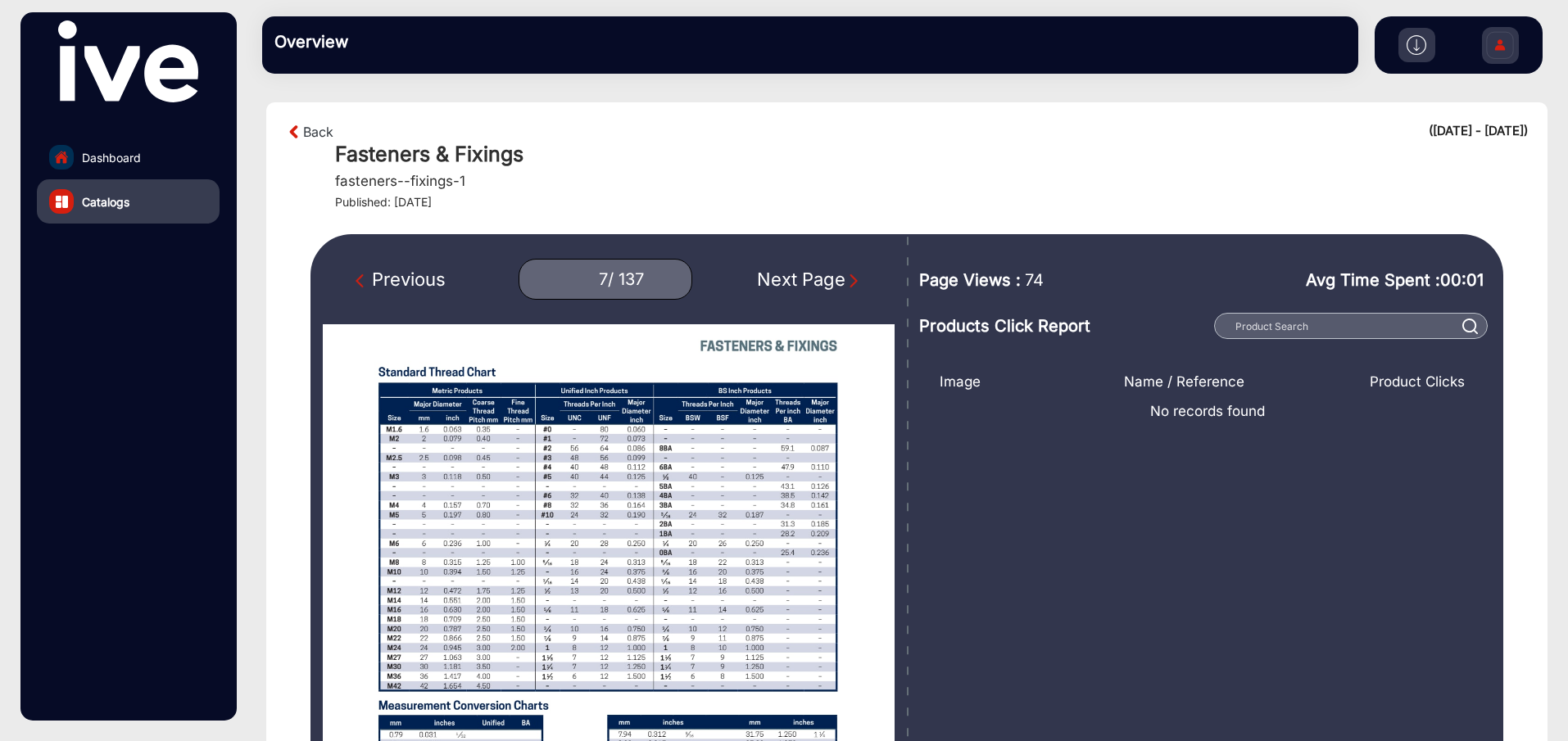
click at [850, 281] on img "Next Page" at bounding box center [853, 281] width 16 height 16
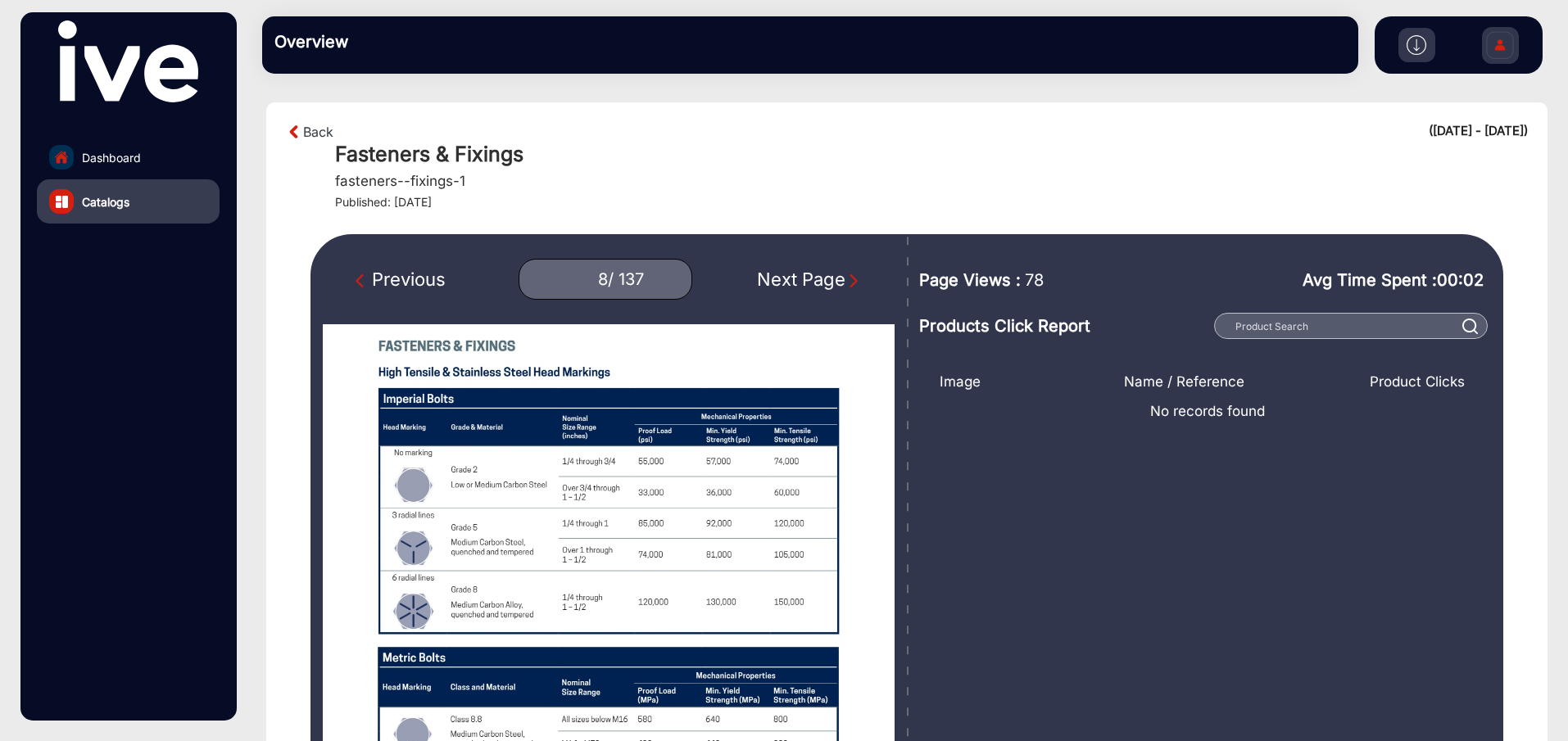
click at [850, 281] on img "Next Page" at bounding box center [853, 281] width 16 height 16
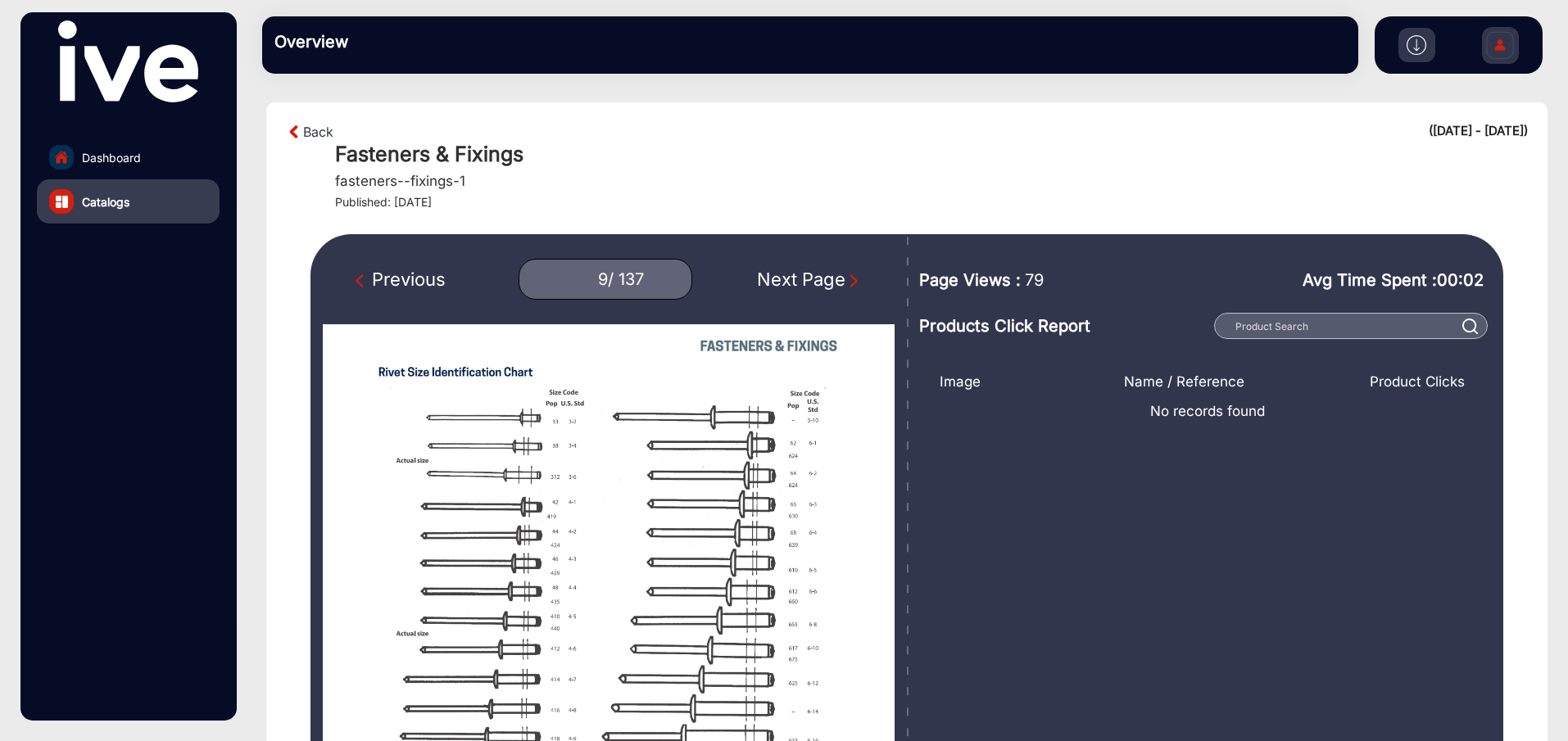
click at [850, 281] on img "Next Page" at bounding box center [853, 281] width 16 height 16
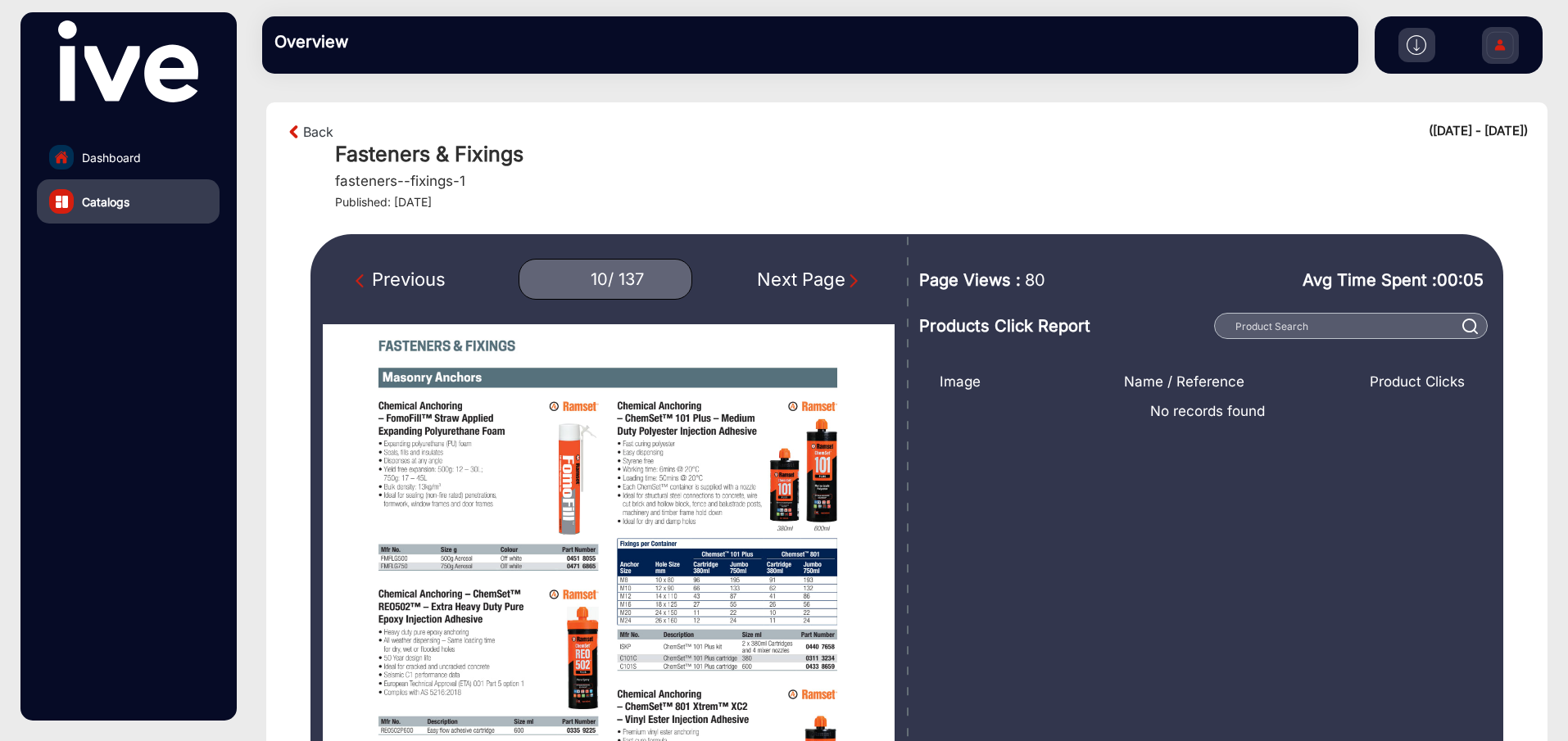
click at [850, 281] on img "Next Page" at bounding box center [853, 281] width 16 height 16
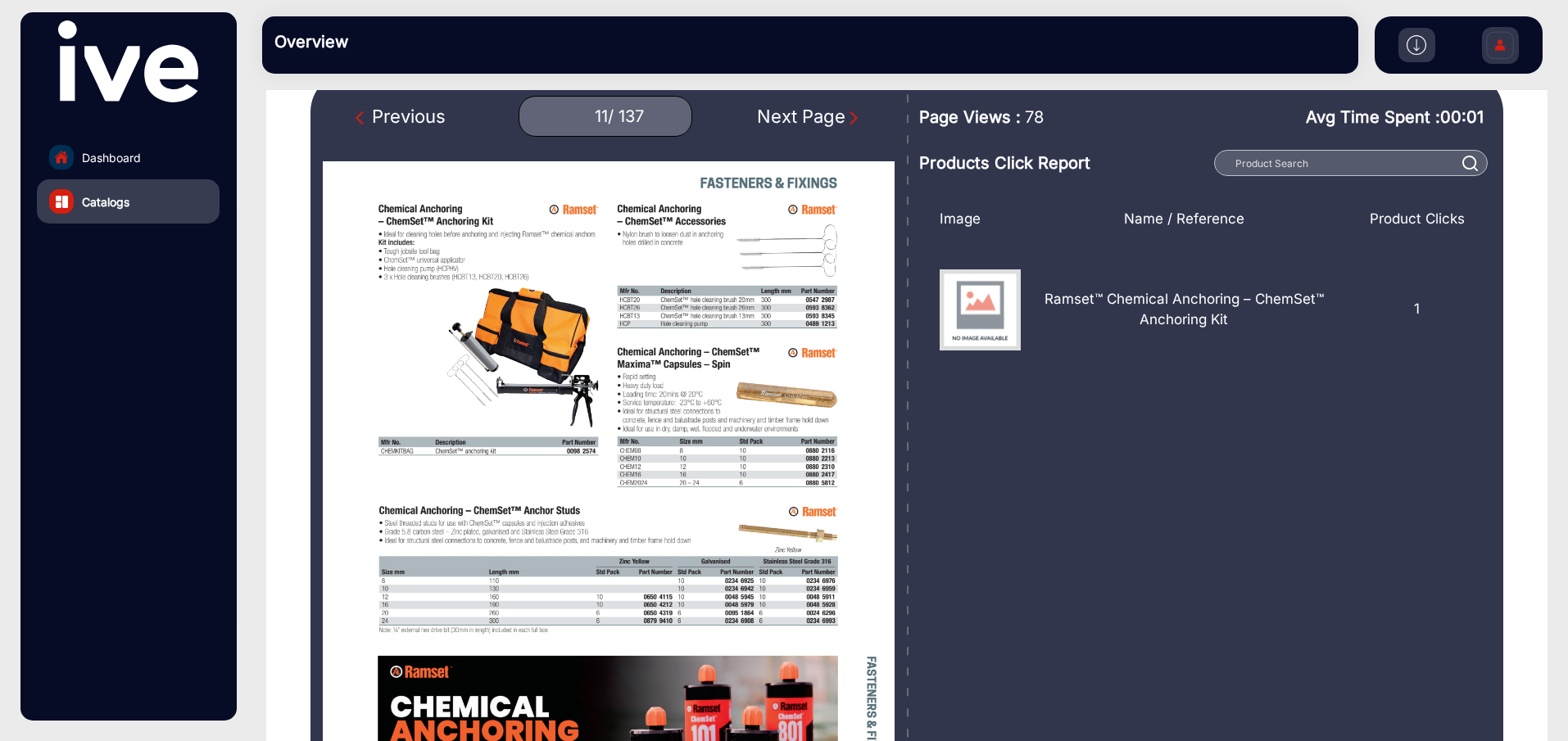
scroll to position [164, 0]
click at [851, 117] on img "Next Page" at bounding box center [853, 117] width 16 height 16
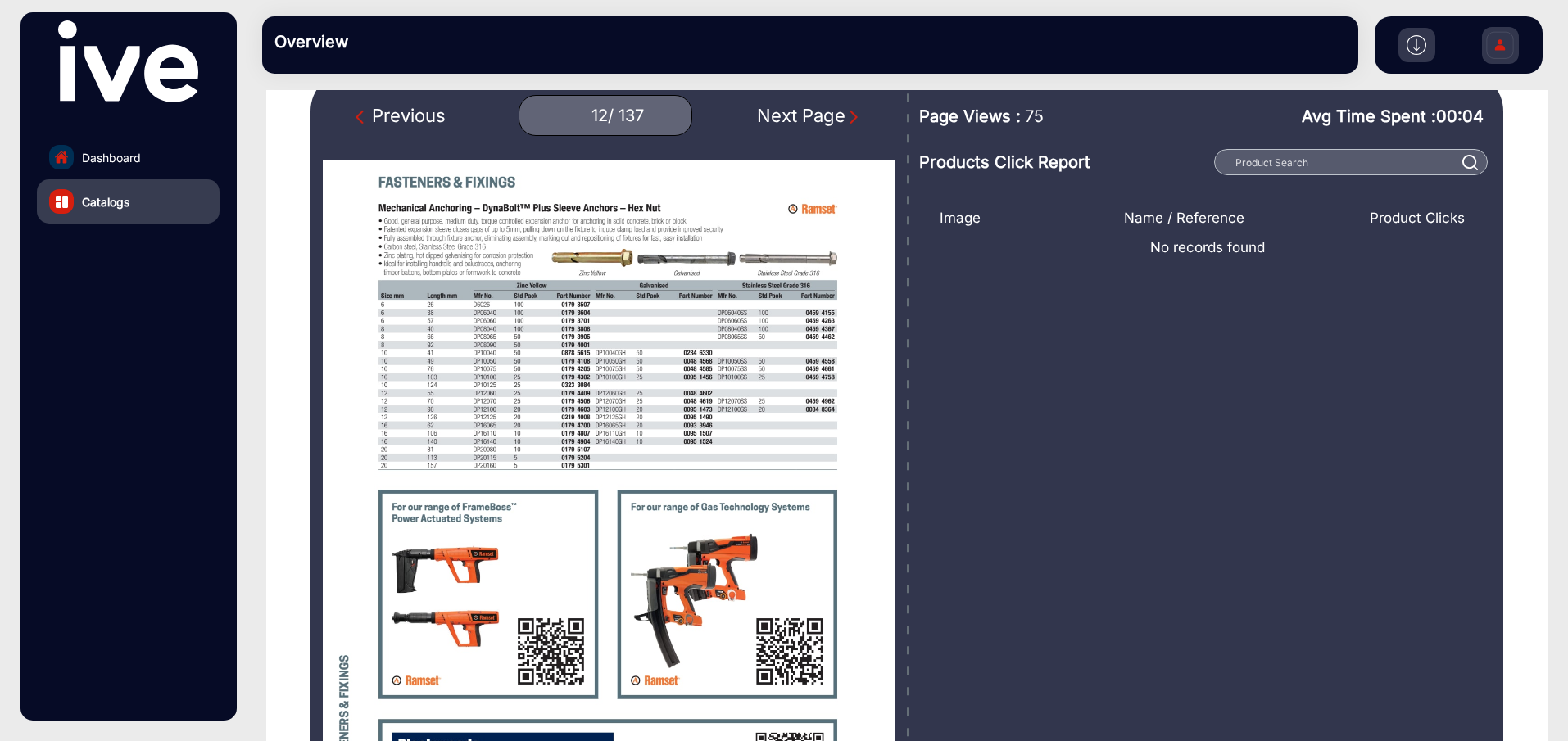
click at [851, 117] on img "Next Page" at bounding box center [853, 117] width 16 height 16
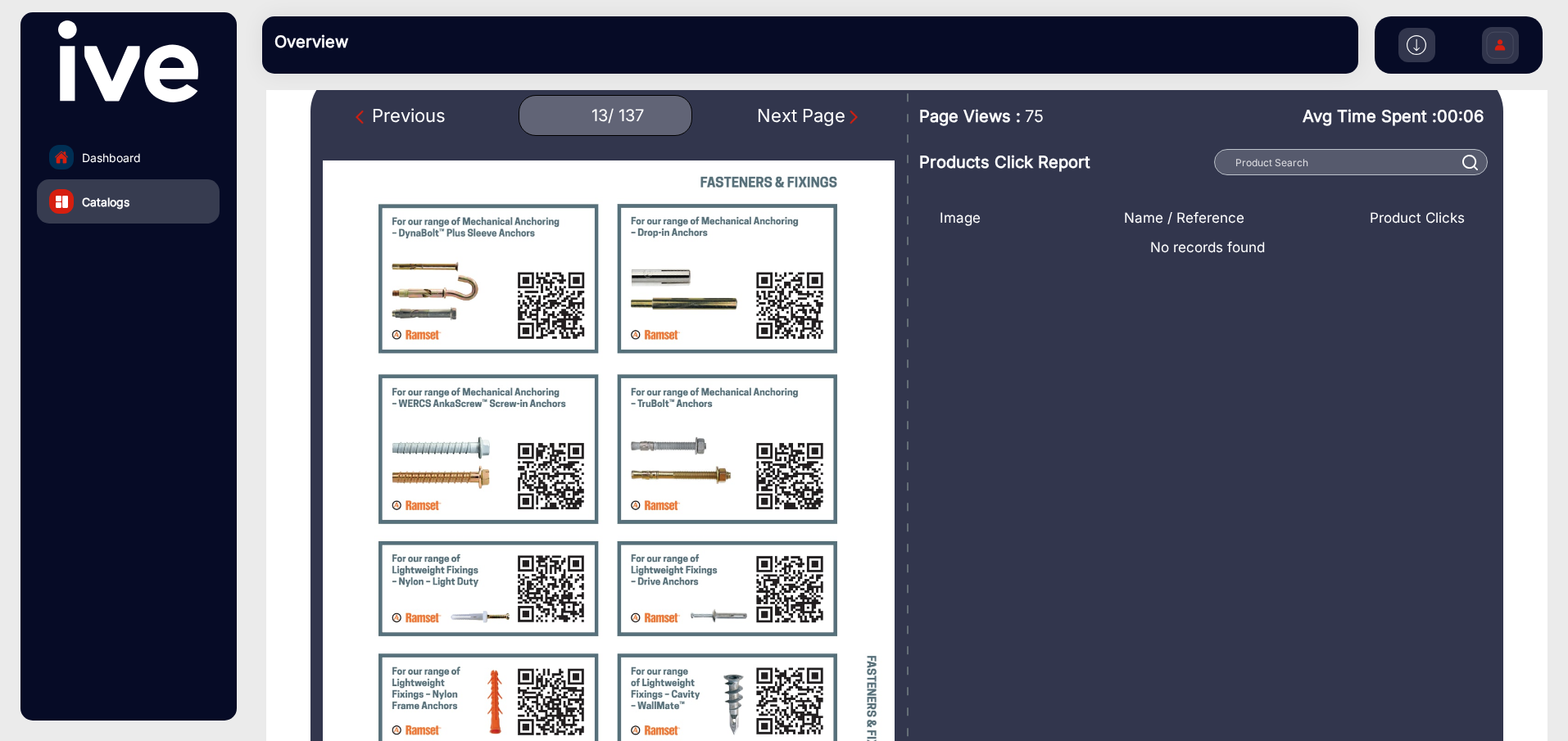
click at [851, 117] on img "Next Page" at bounding box center [853, 117] width 16 height 16
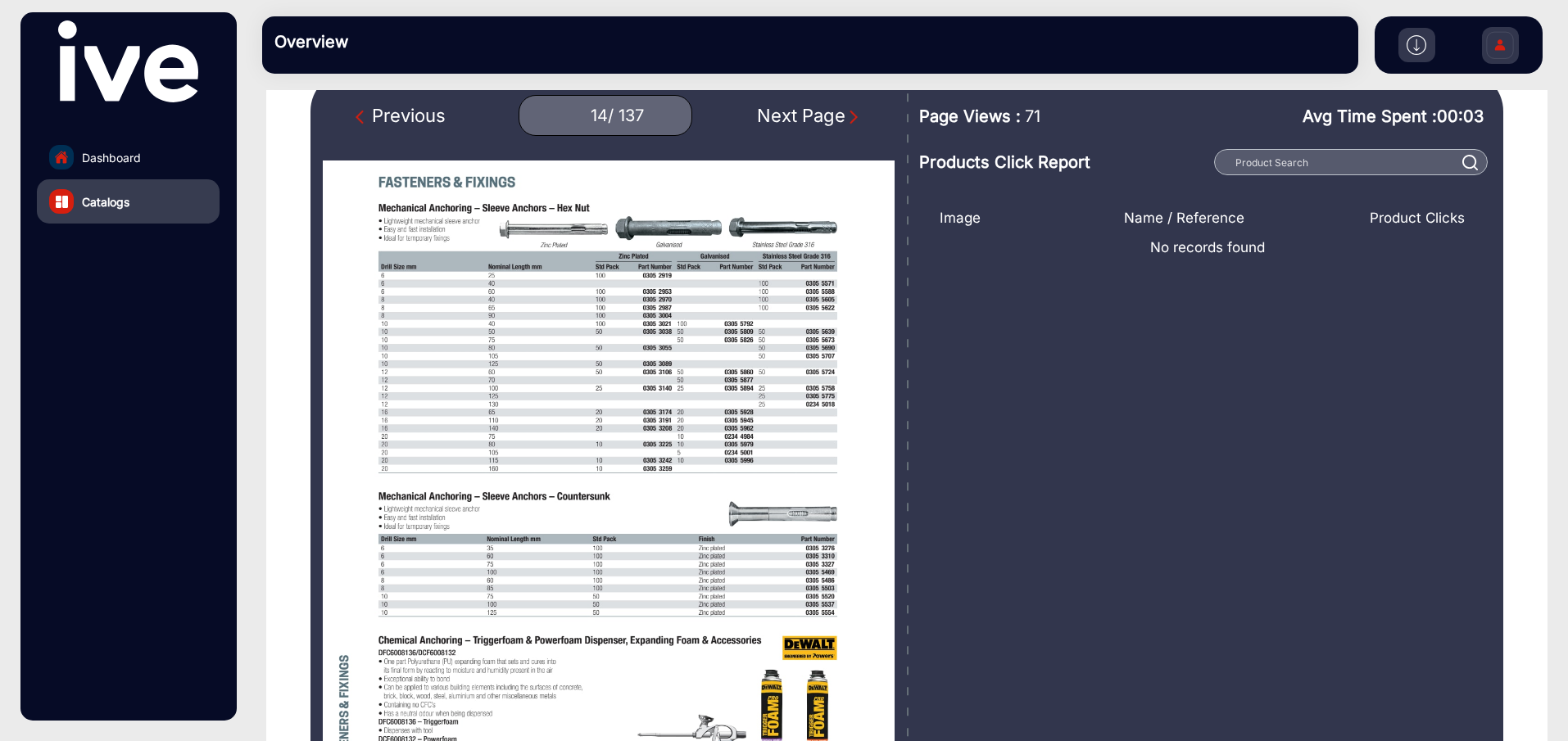
click at [851, 117] on img "Next Page" at bounding box center [853, 117] width 16 height 16
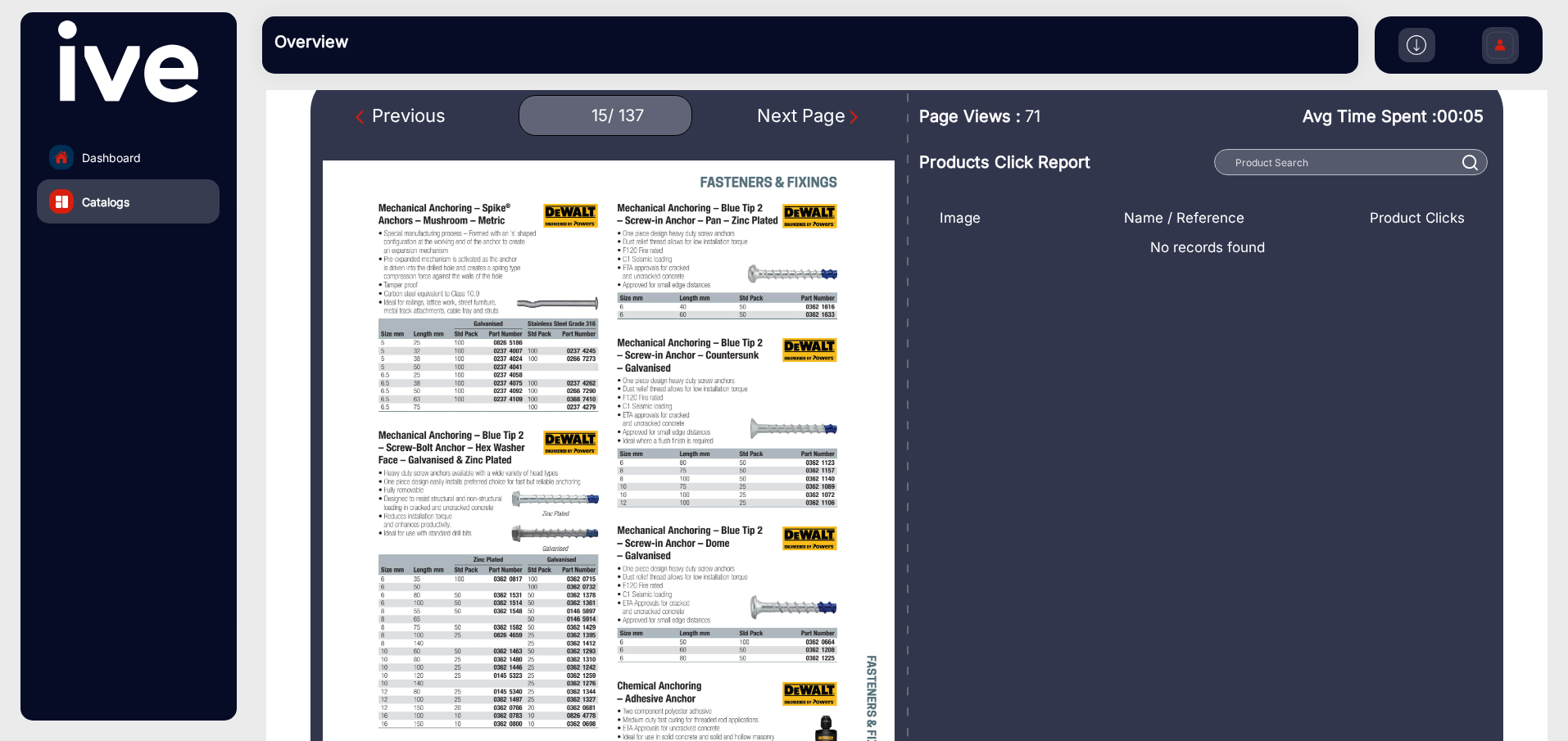
click at [851, 117] on img "Next Page" at bounding box center [853, 117] width 16 height 16
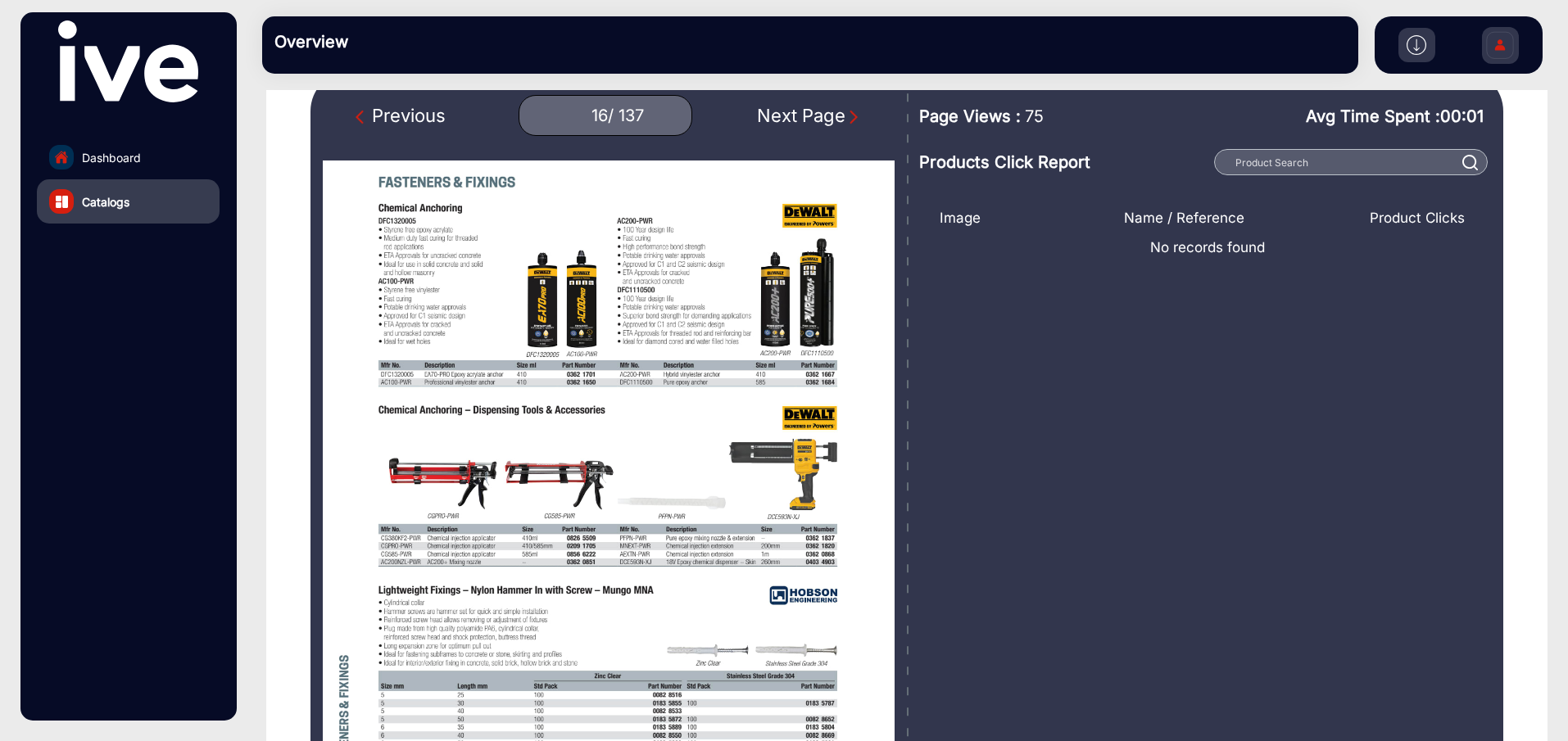
click at [851, 117] on img "Next Page" at bounding box center [853, 117] width 16 height 16
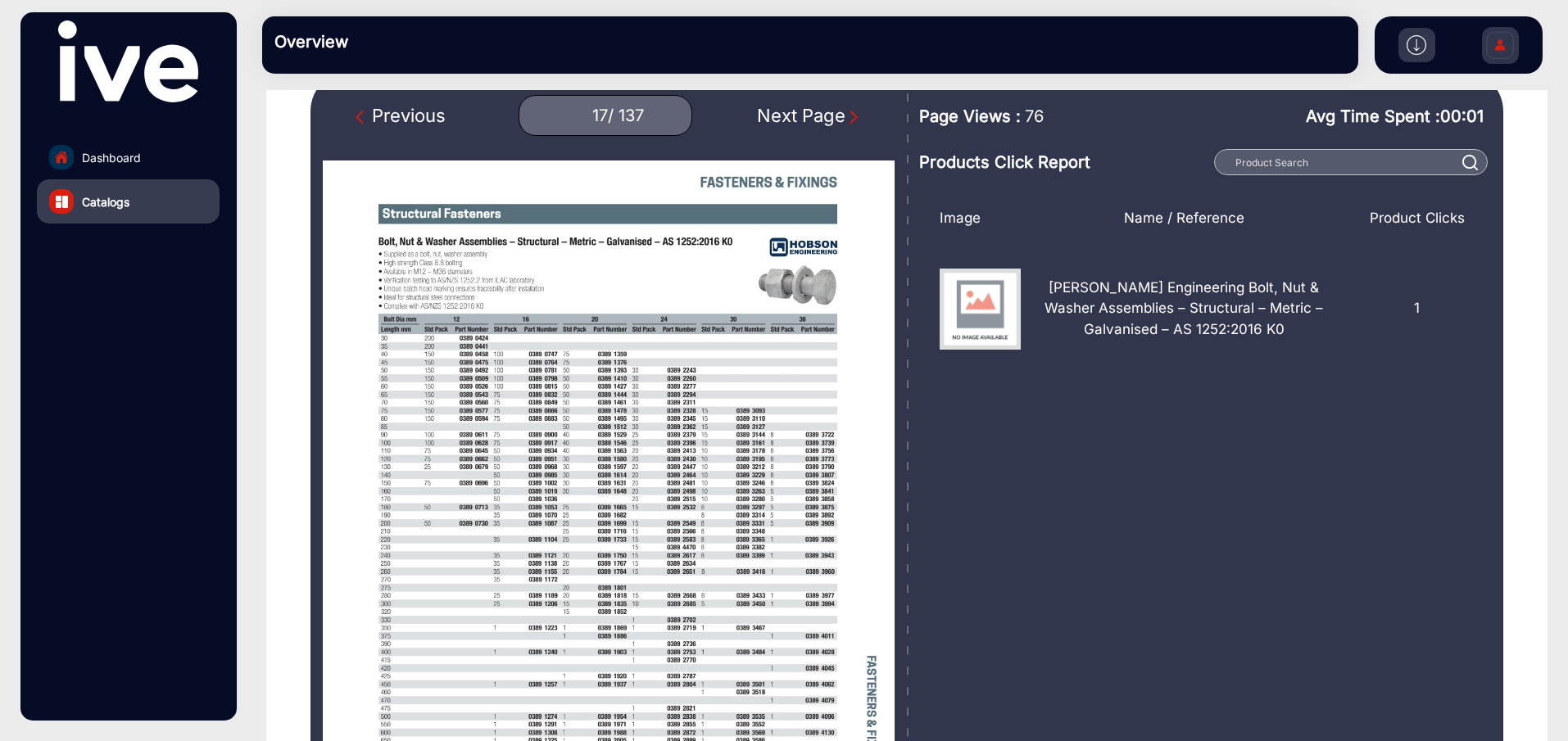
click at [850, 117] on img "Next Page" at bounding box center [853, 117] width 16 height 16
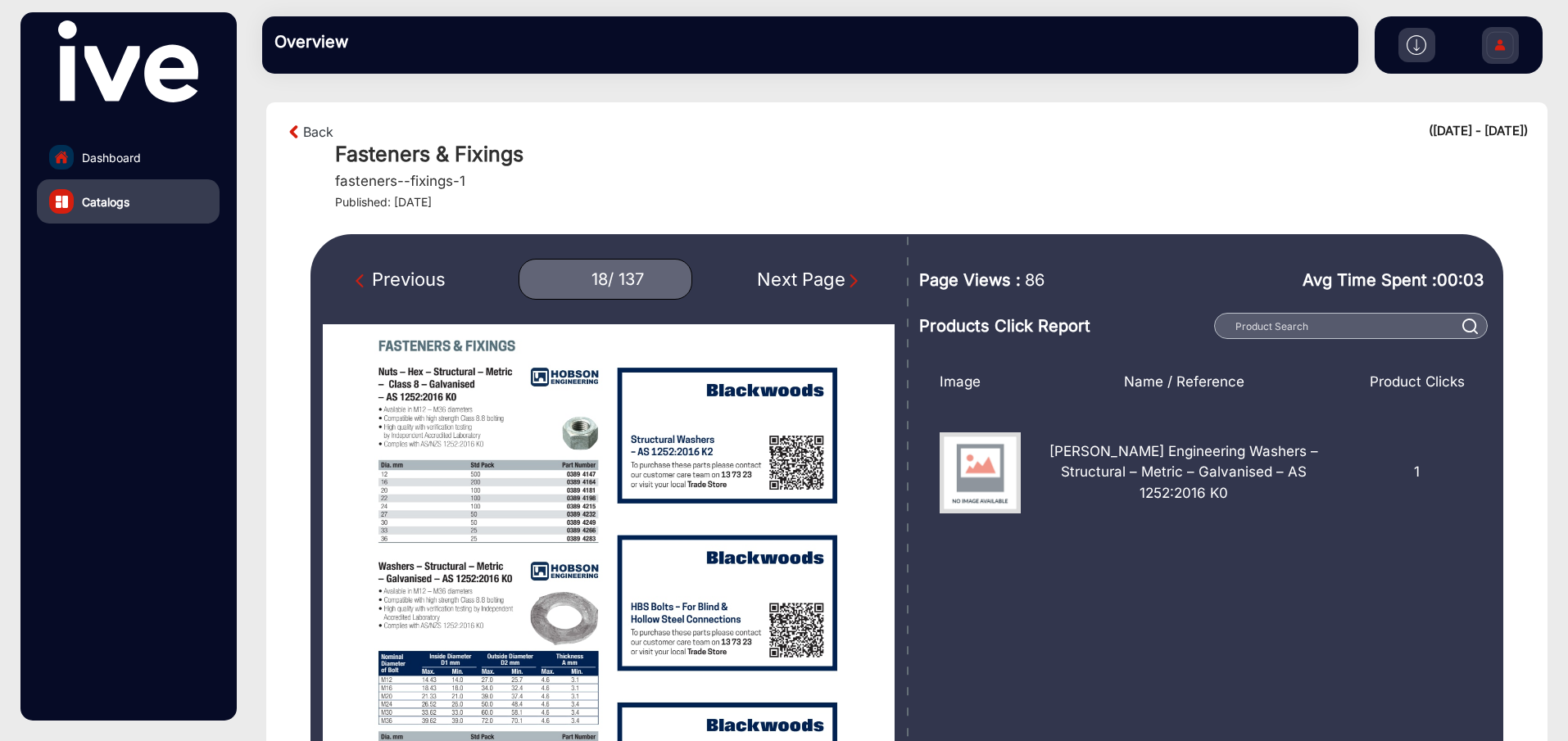
click at [853, 276] on img "Next Page" at bounding box center [853, 281] width 16 height 16
type input "19"
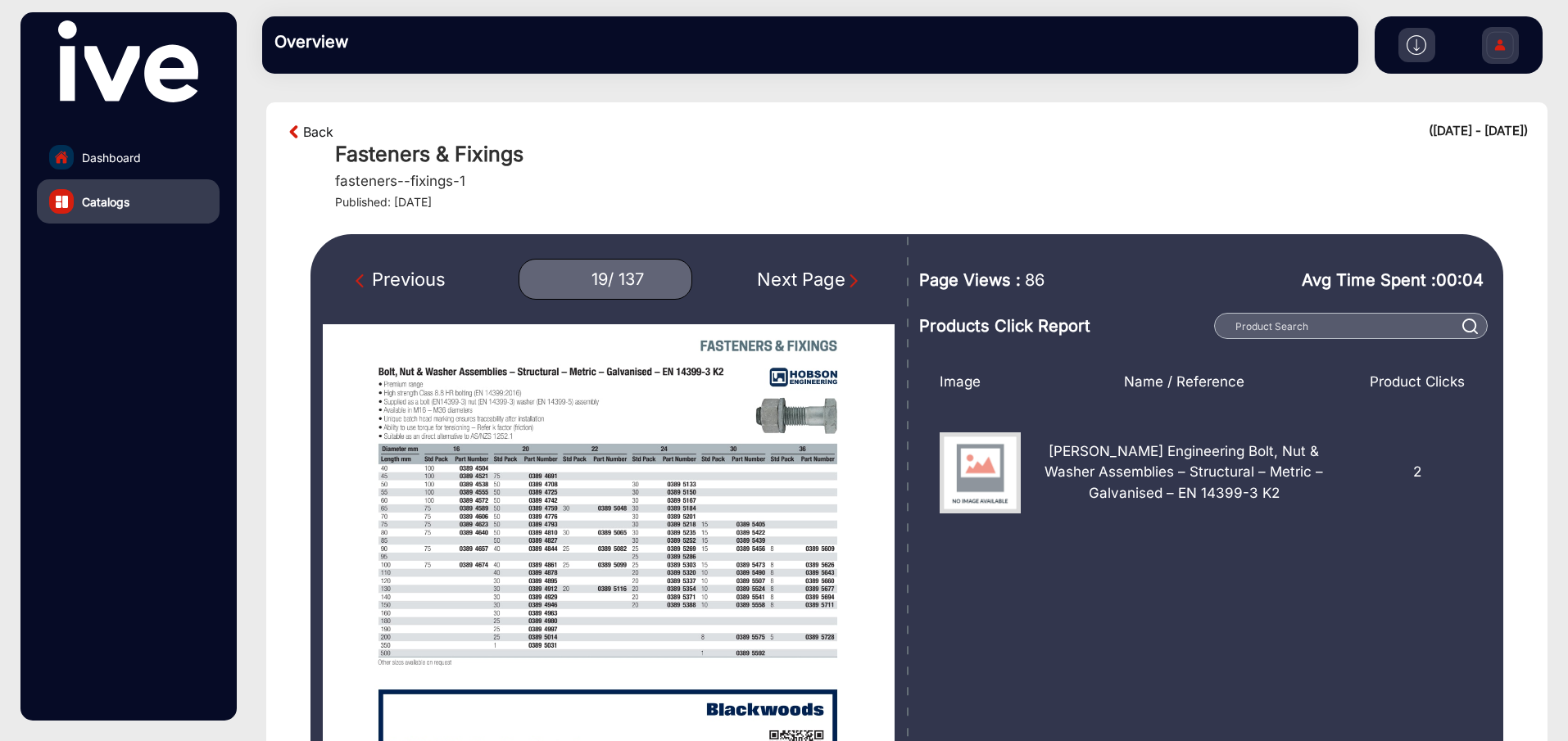
click at [318, 126] on link "Back" at bounding box center [318, 131] width 31 height 20
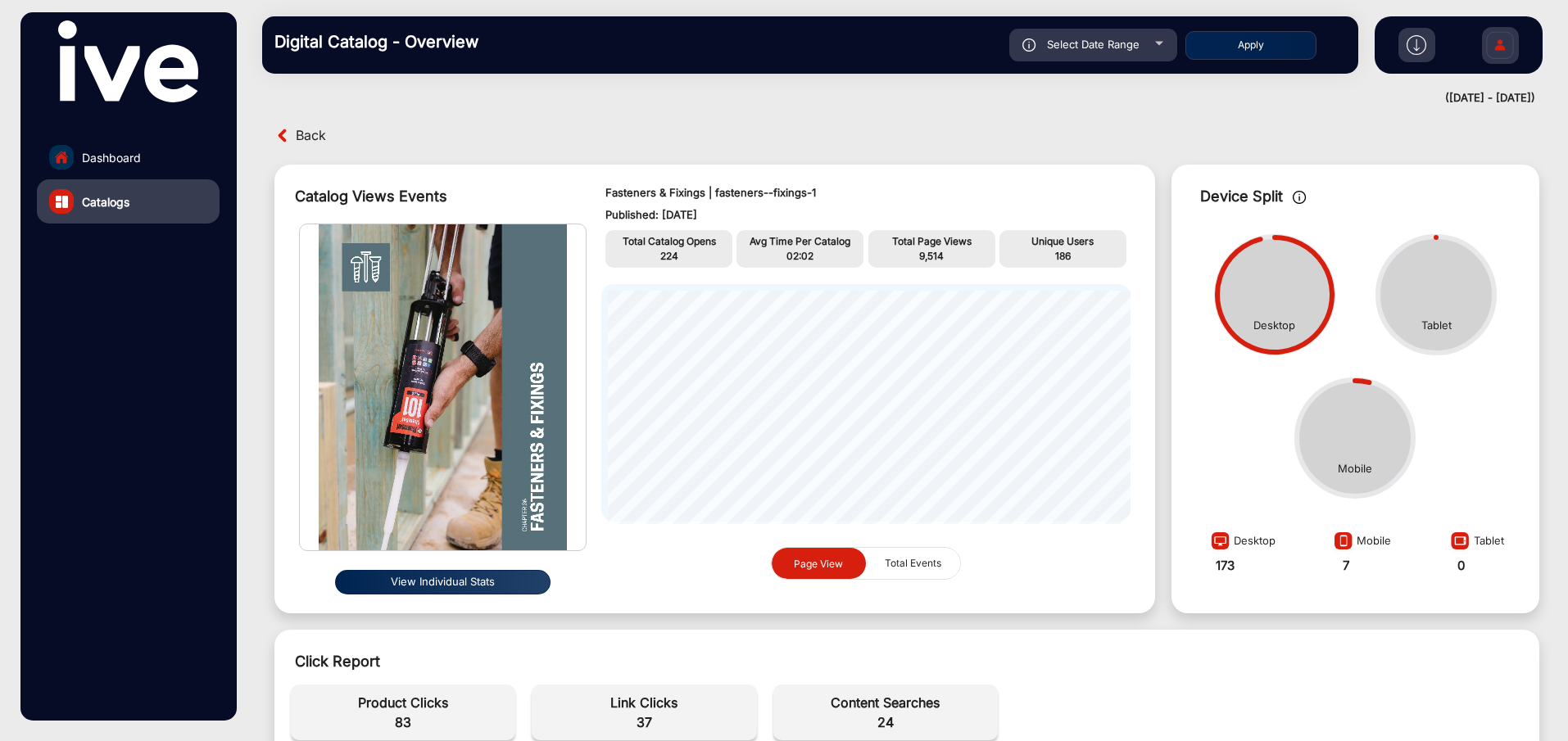
click at [315, 132] on span "Back" at bounding box center [311, 135] width 31 height 26
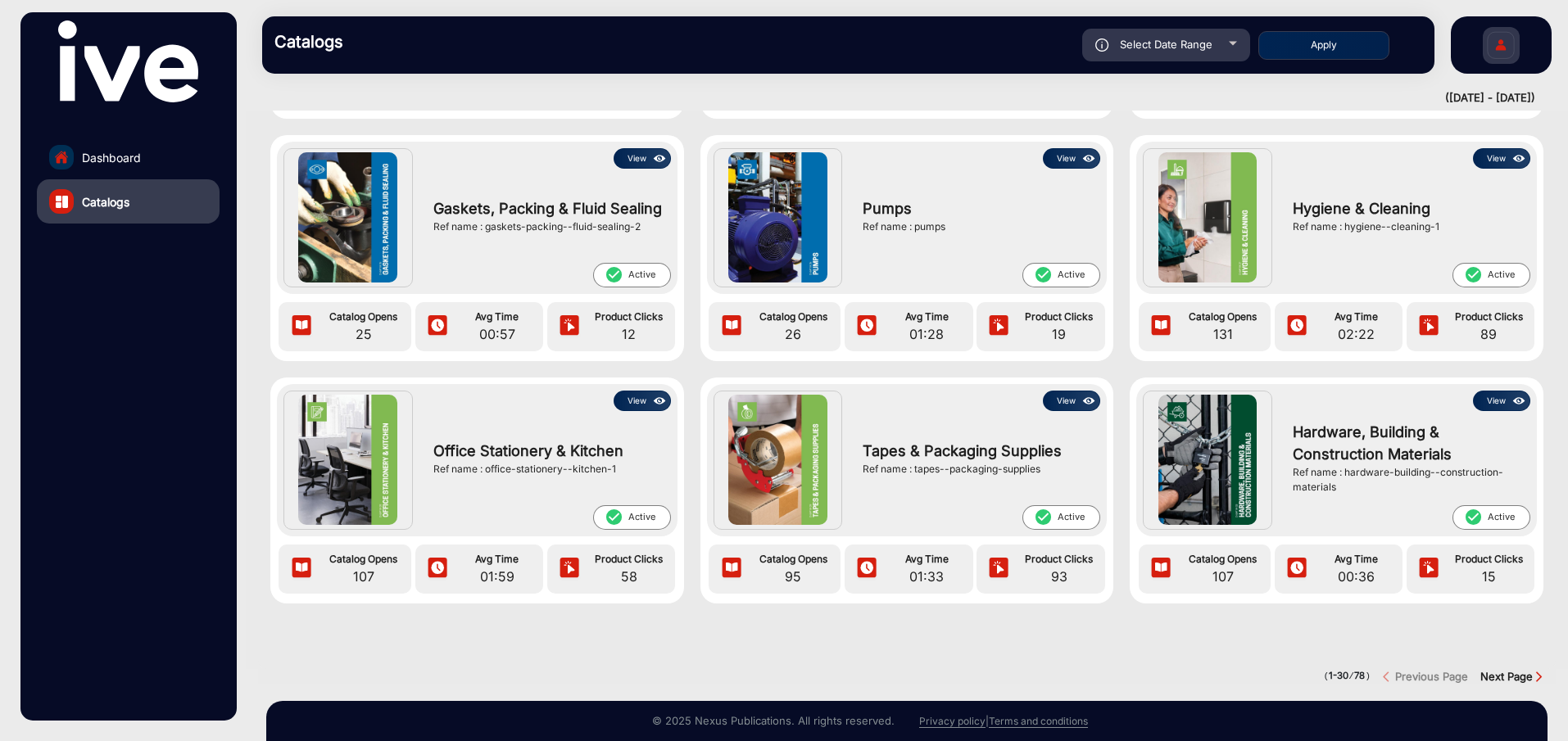
scroll to position [2043, 0]
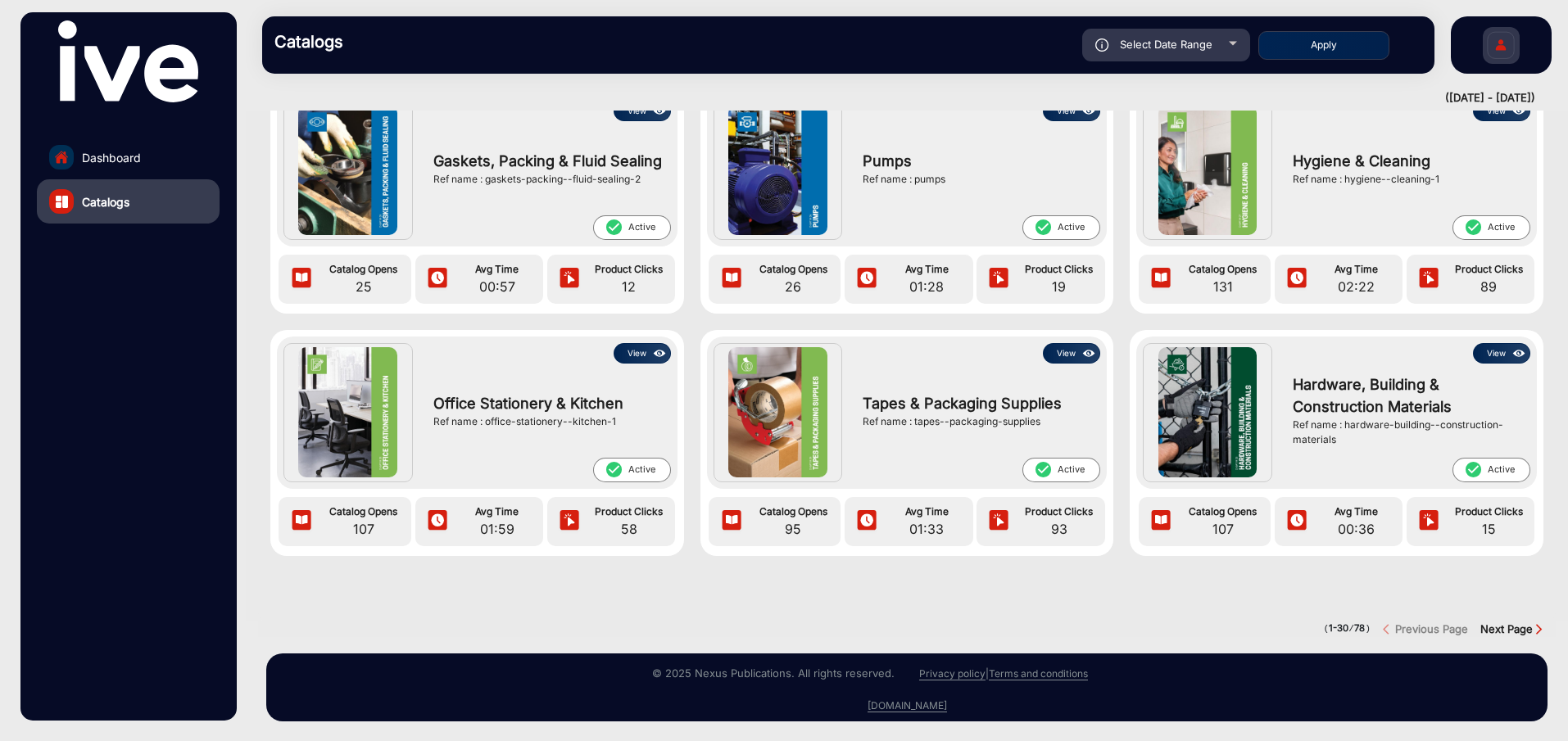
click at [1510, 623] on strong "Next Page" at bounding box center [1507, 629] width 53 height 13
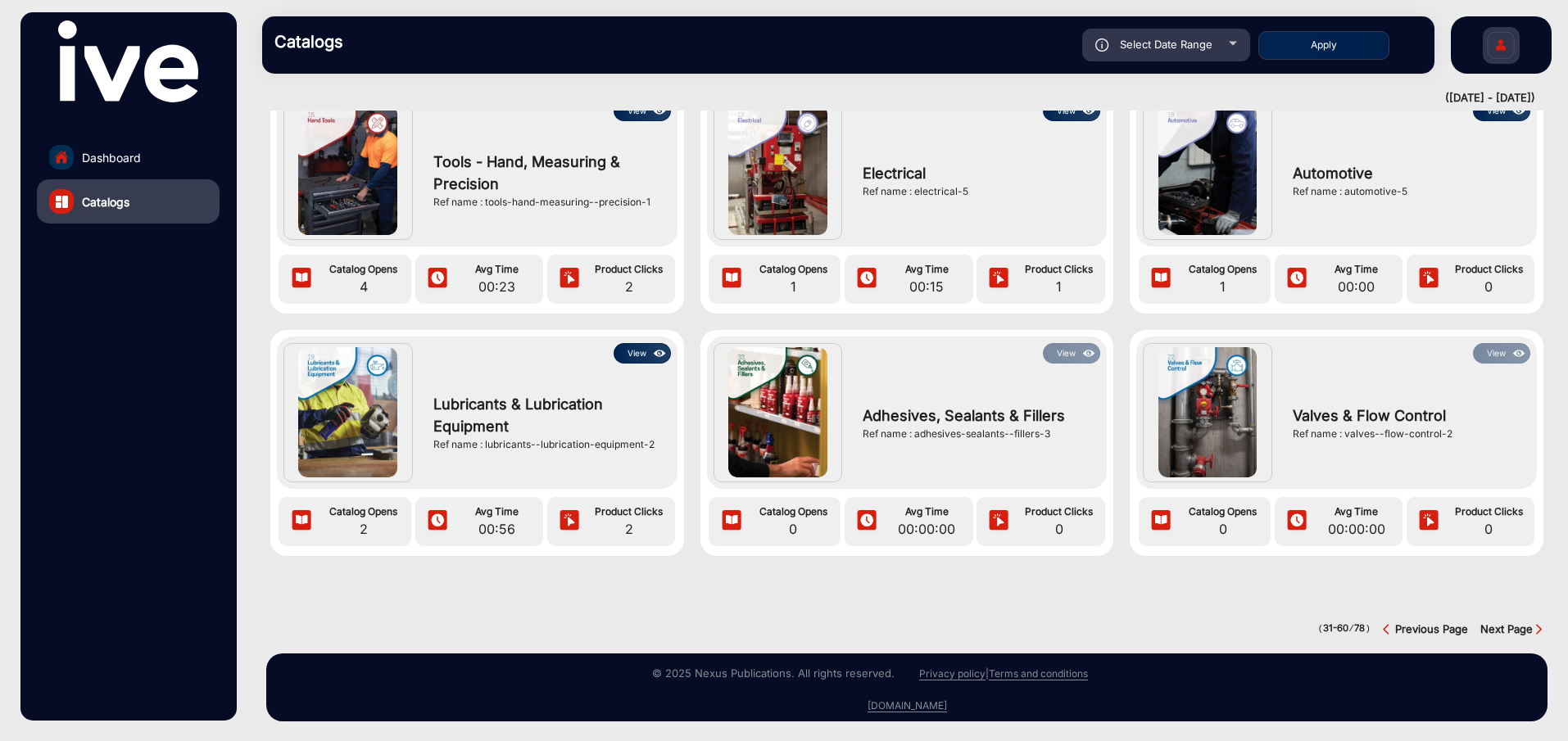
click at [1415, 607] on div at bounding box center [907, 605] width 1322 height 33
click at [1414, 623] on strong "Previous Page" at bounding box center [1432, 629] width 73 height 13
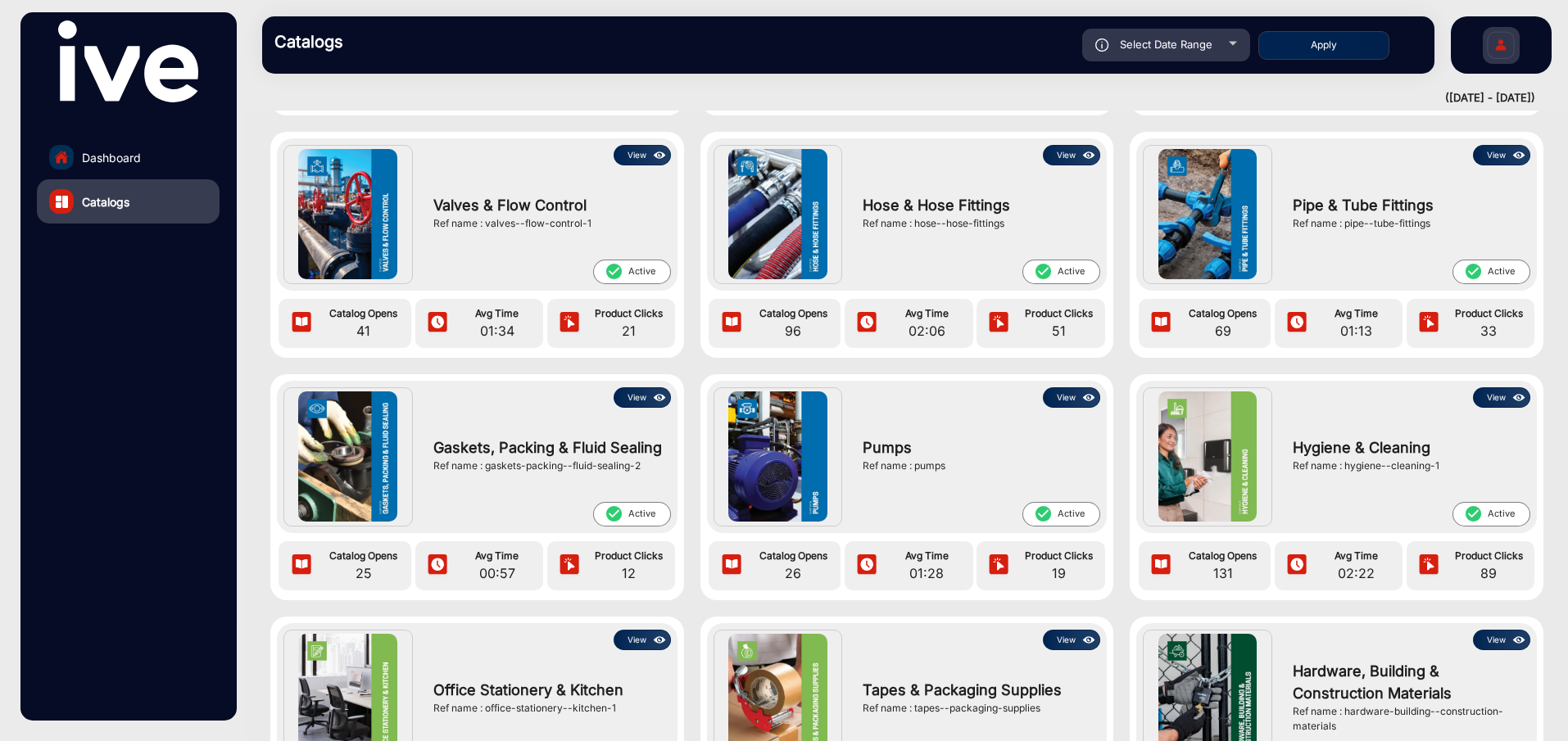
scroll to position [1965, 0]
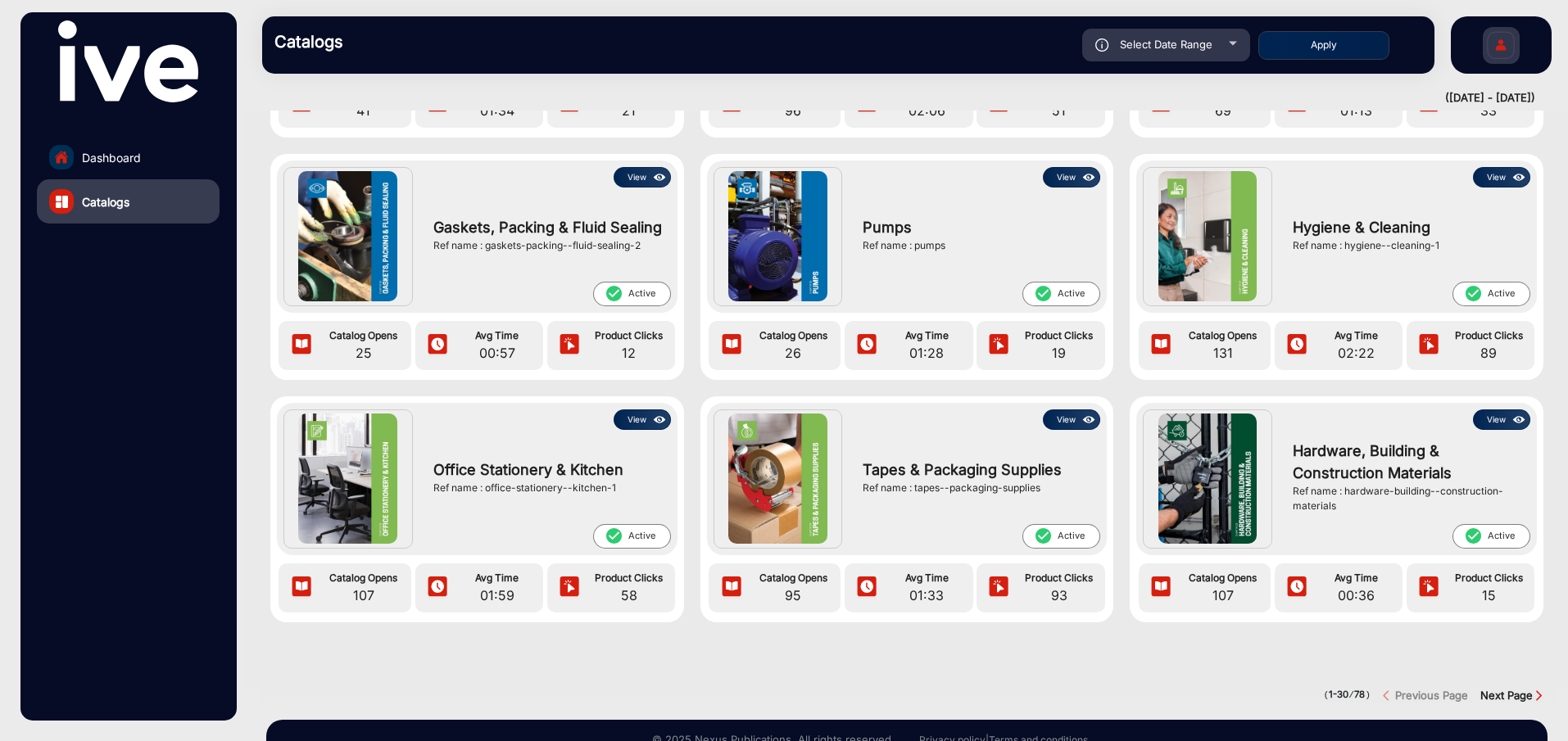
click at [1508, 684] on div at bounding box center [907, 671] width 1322 height 33
click at [1506, 697] on strong "Next Page" at bounding box center [1507, 694] width 53 height 13
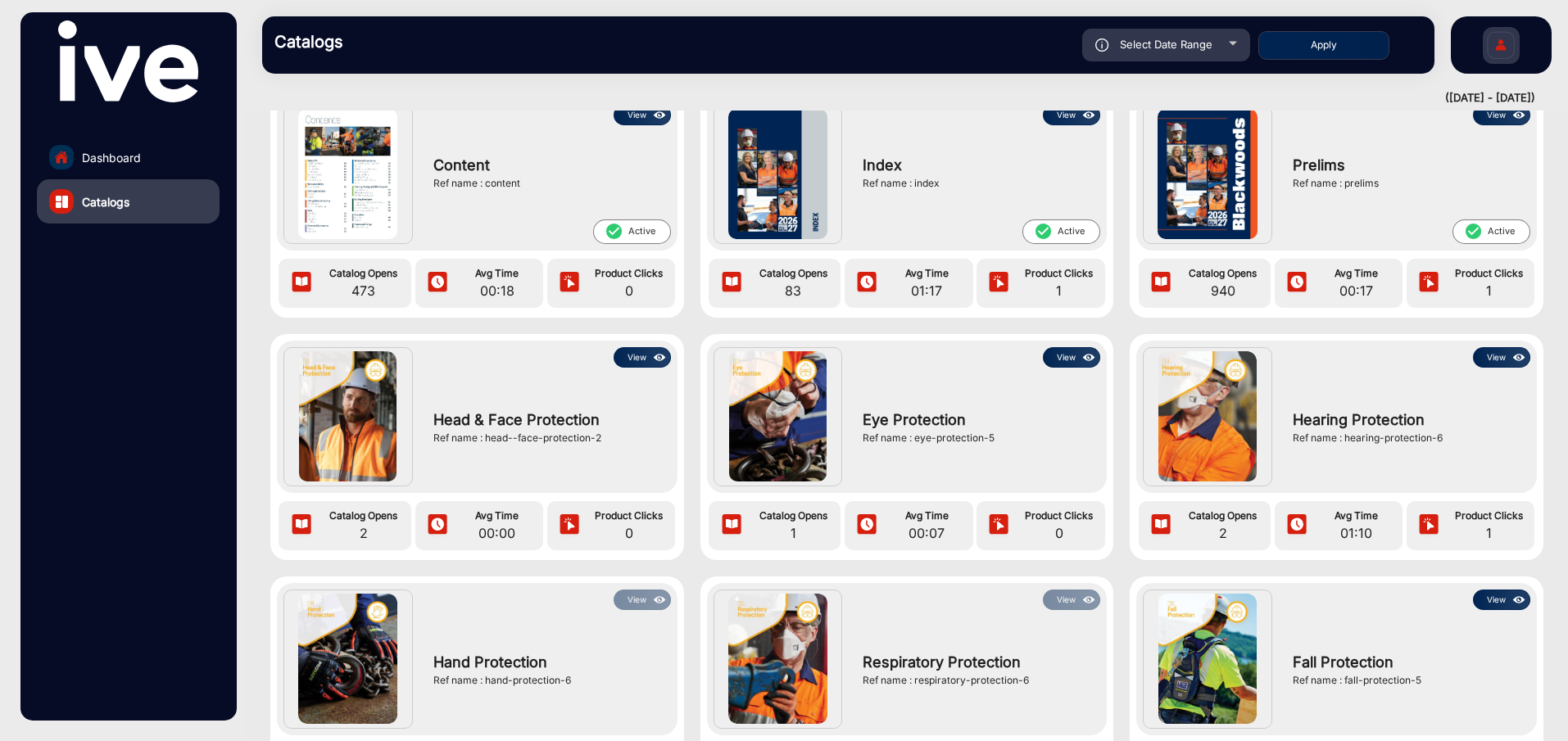
drag, startPoint x: 907, startPoint y: 504, endPoint x: 904, endPoint y: 515, distance: 11.4
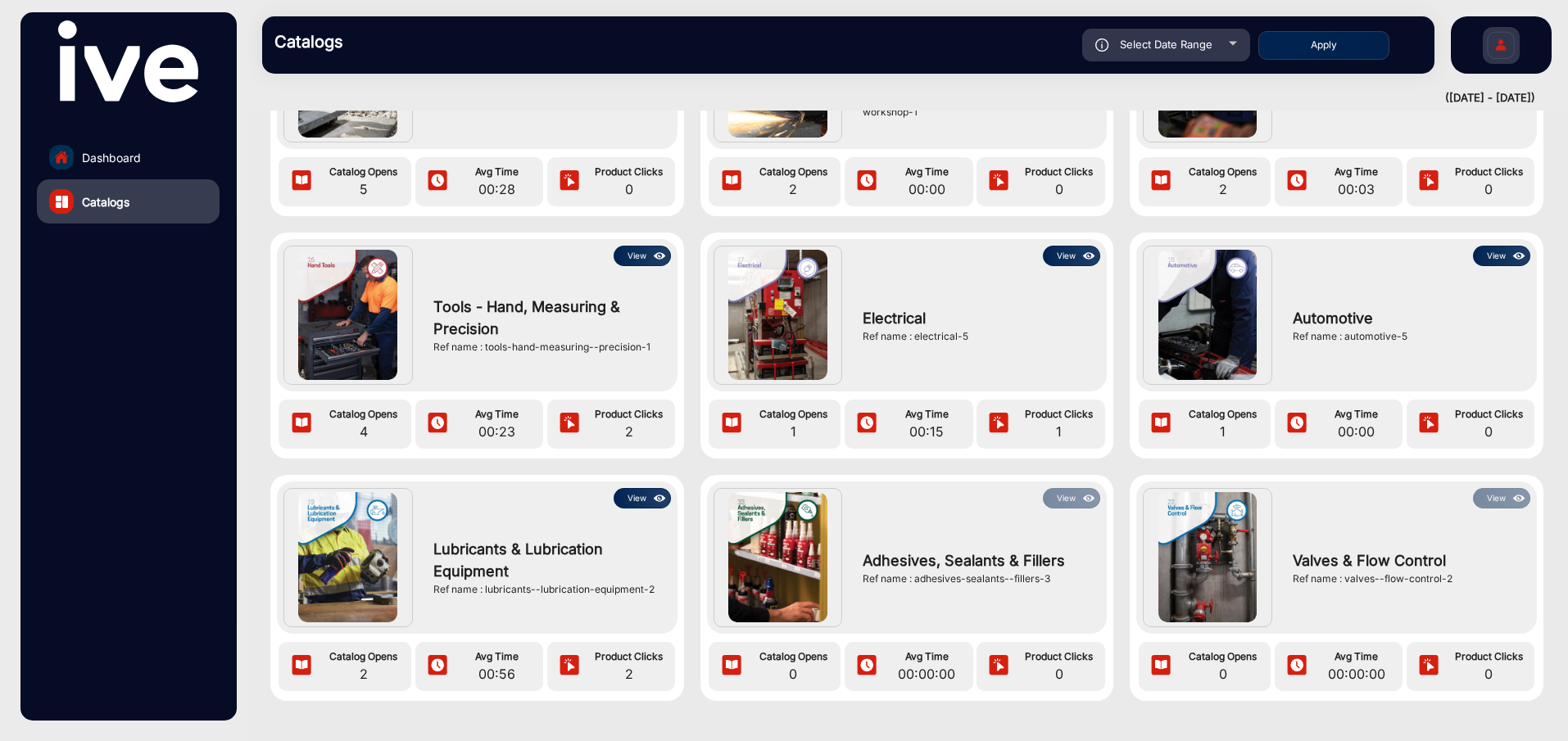
scroll to position [2043, 0]
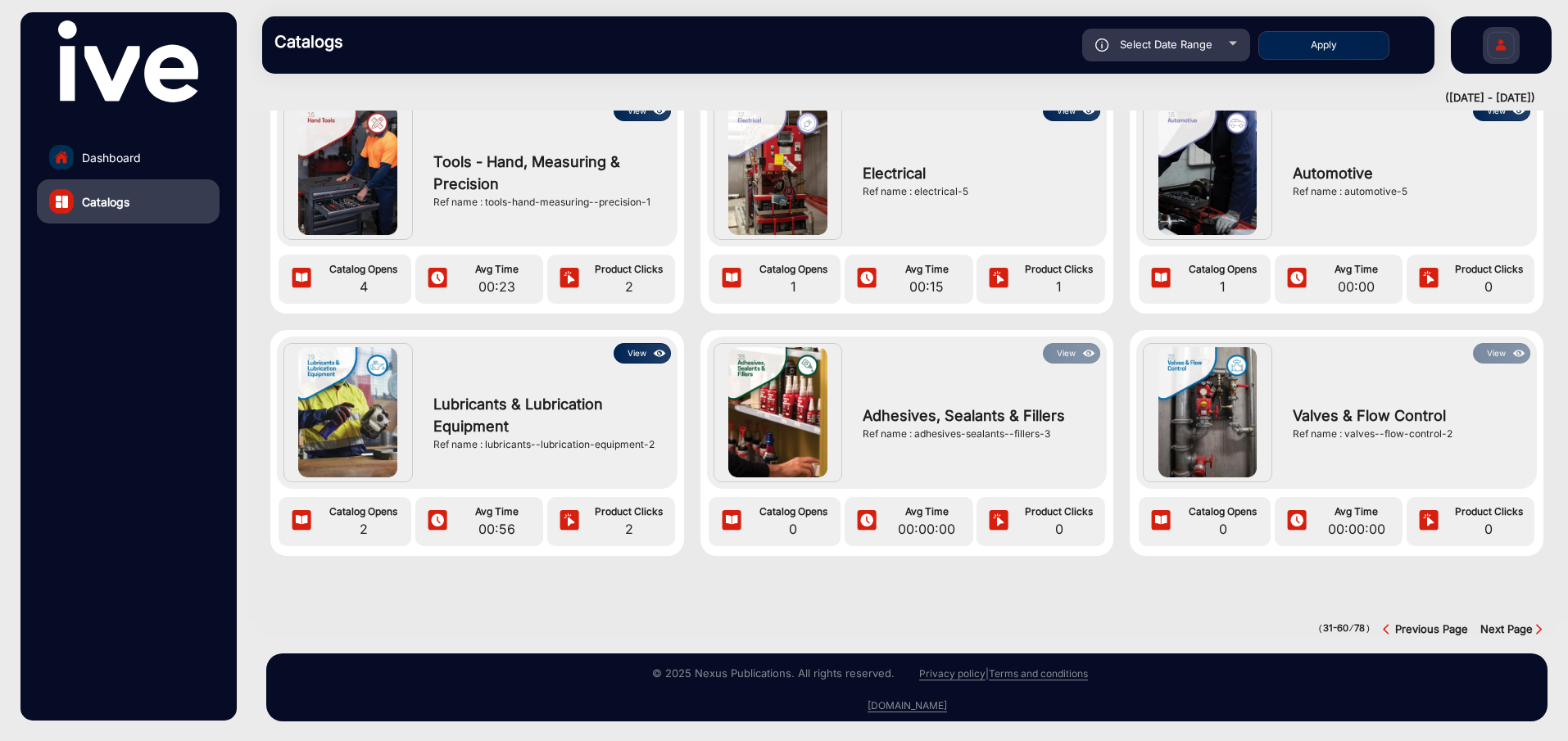
click at [1411, 623] on strong "Previous Page" at bounding box center [1432, 629] width 73 height 13
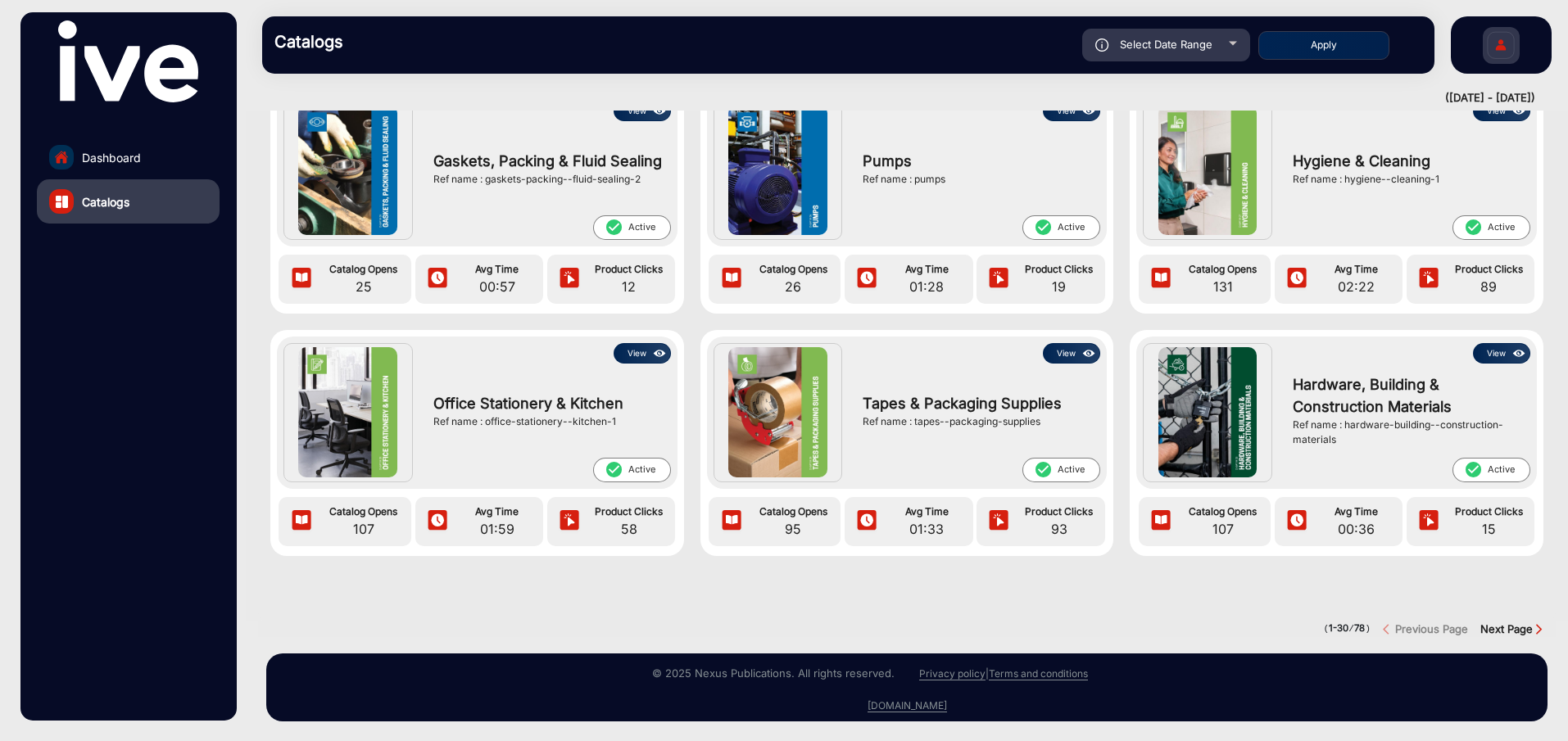
click at [1506, 623] on strong "Next Page" at bounding box center [1507, 629] width 53 height 13
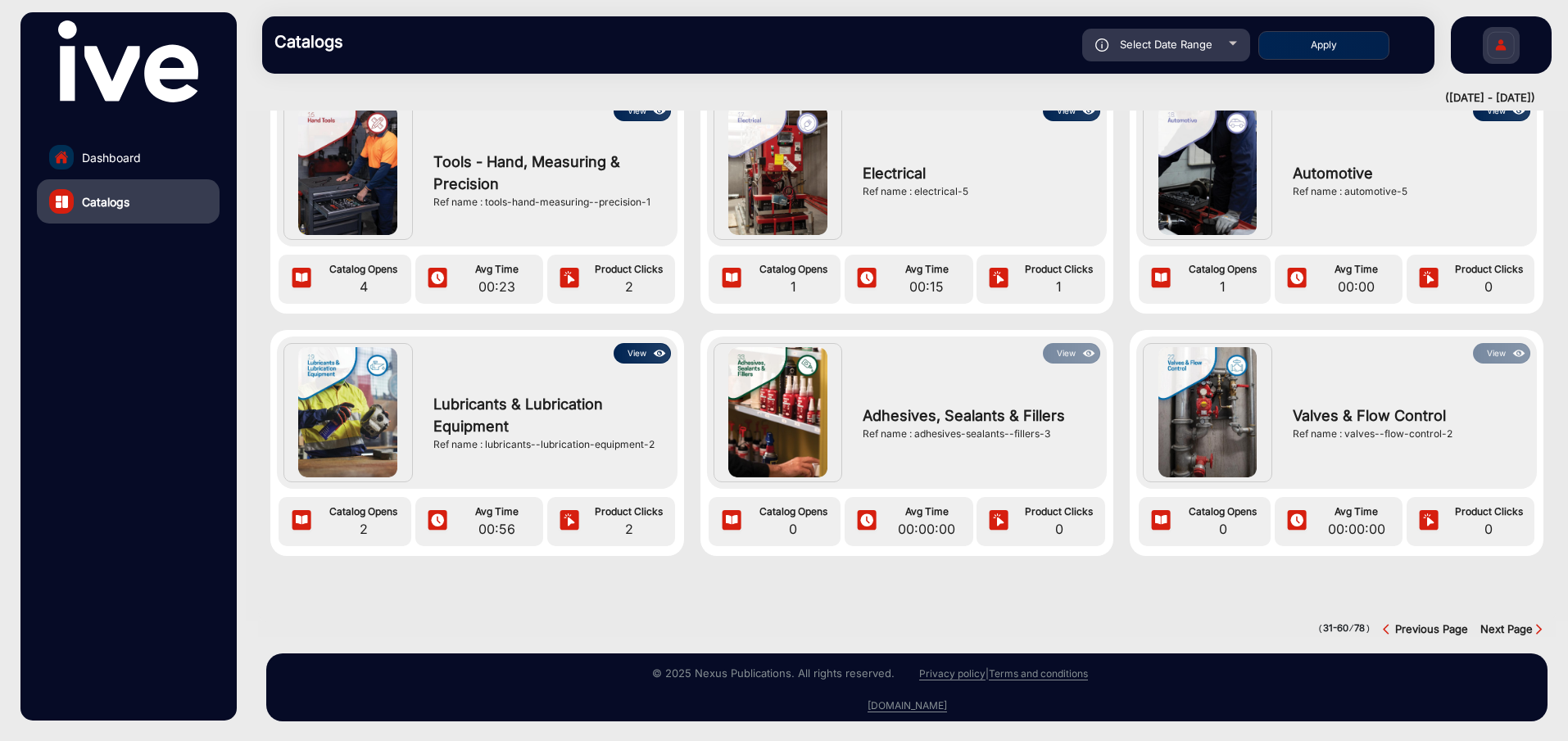
click at [1401, 623] on strong "Previous Page" at bounding box center [1432, 629] width 73 height 13
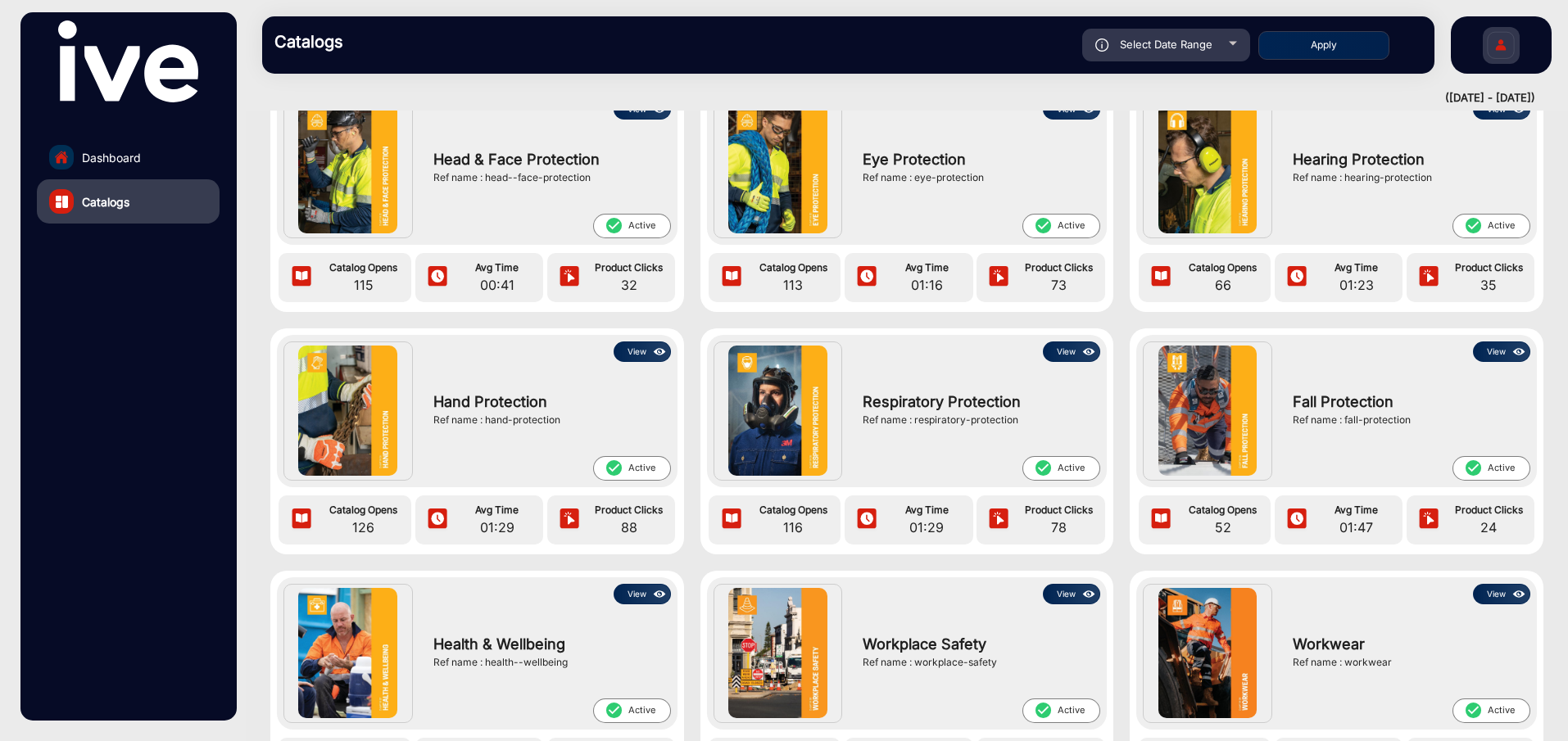
scroll to position [0, 0]
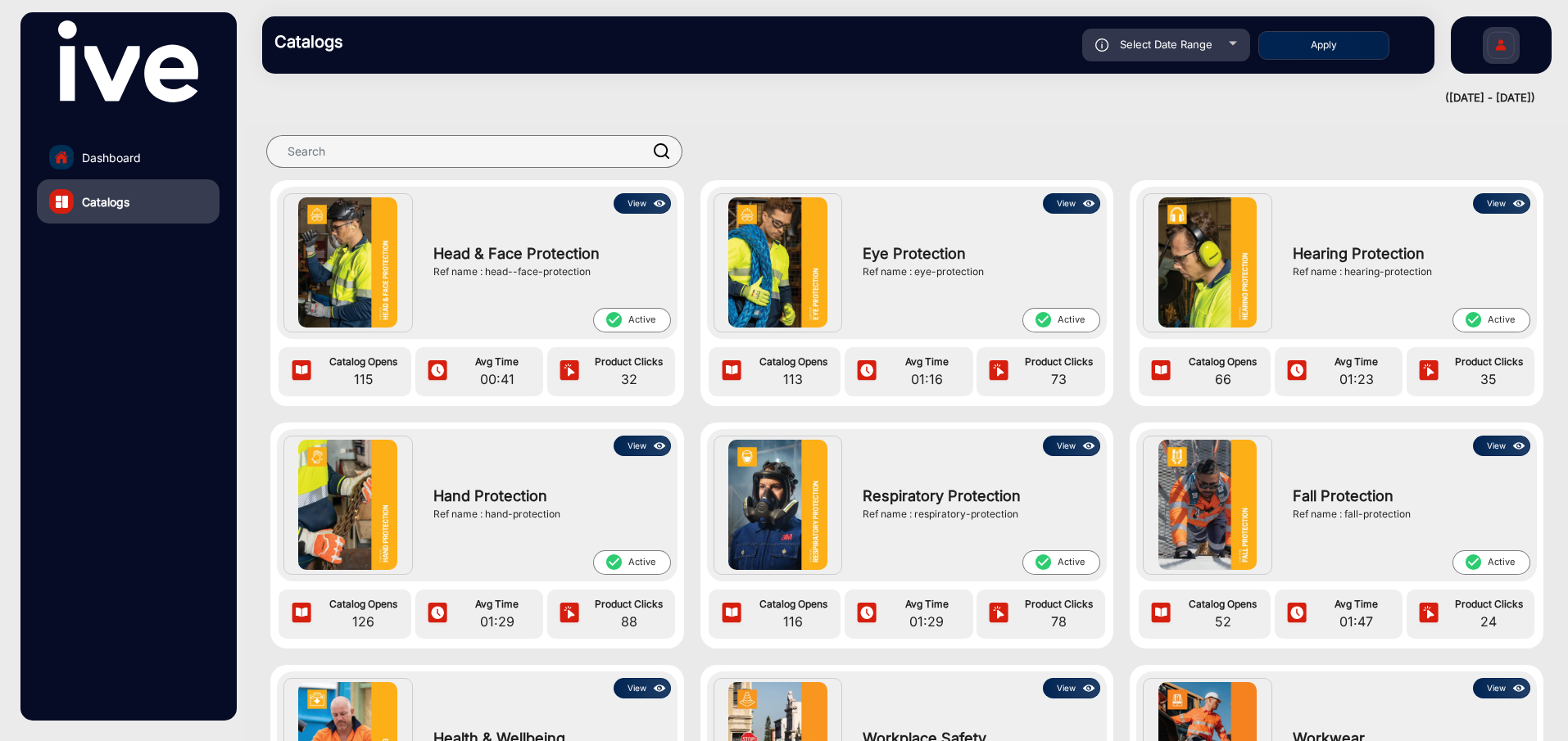
click at [78, 157] on link "Dashboard" at bounding box center [128, 157] width 183 height 44
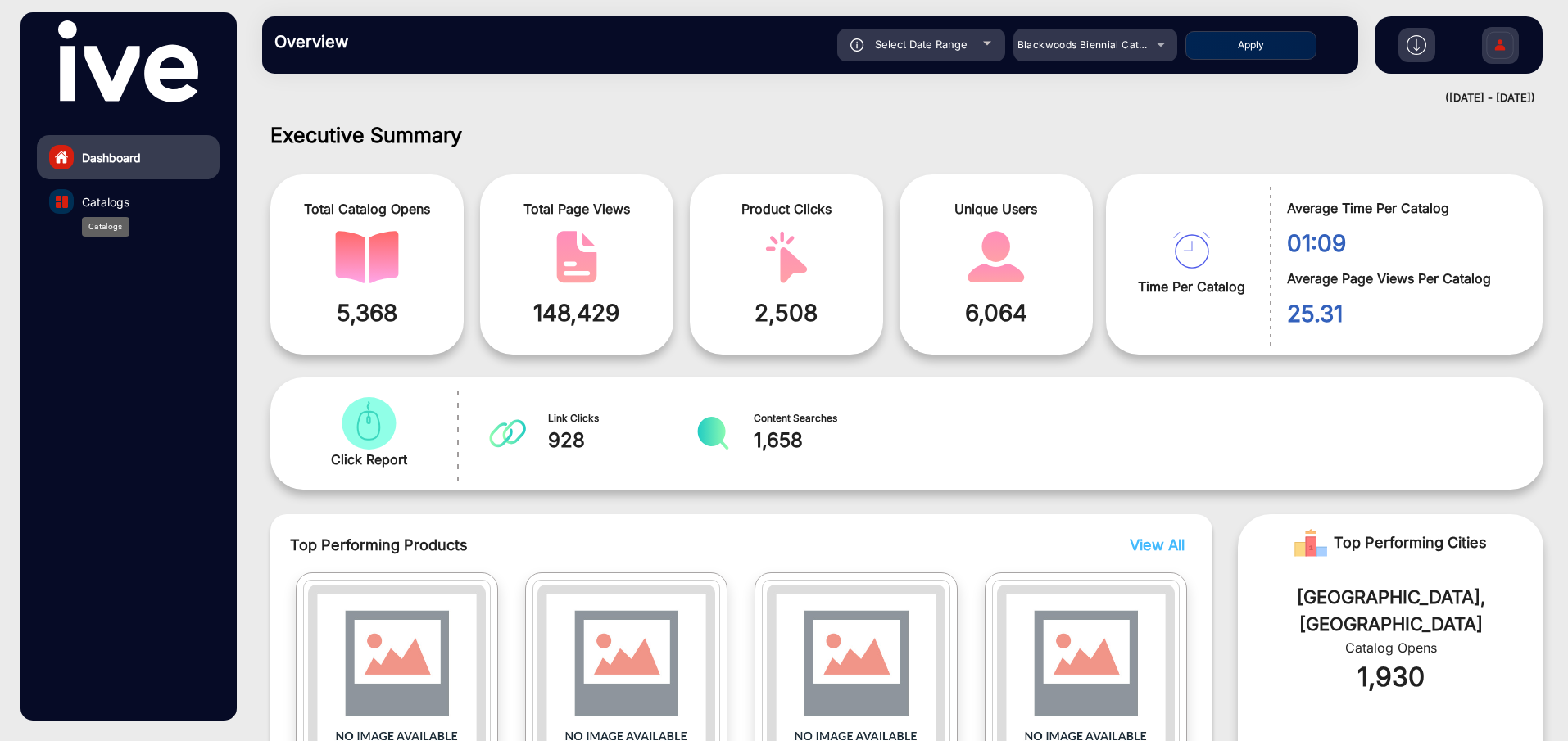
click at [104, 204] on span "Catalogs" at bounding box center [106, 202] width 48 height 17
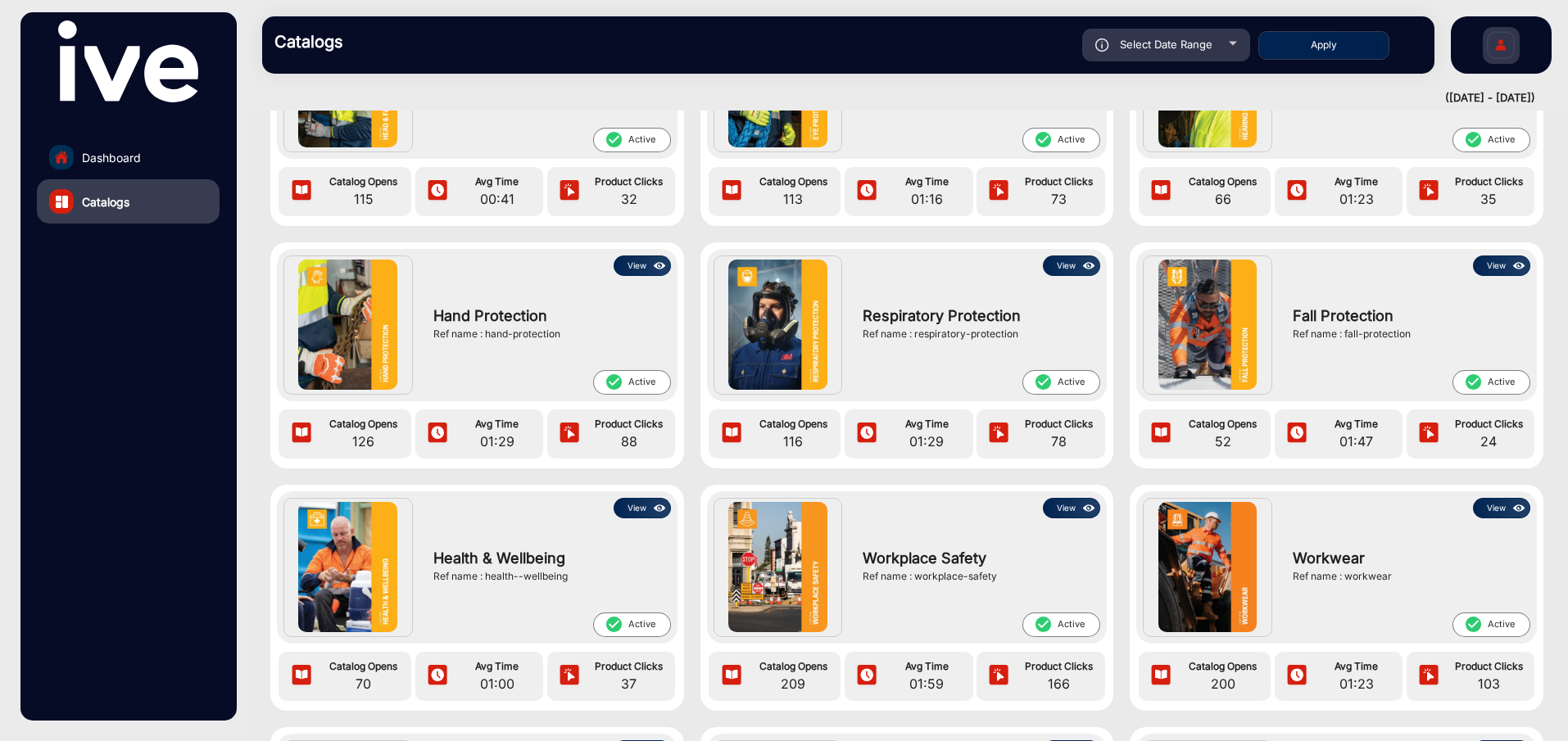
scroll to position [164, 0]
